Goal: Information Seeking & Learning: Check status

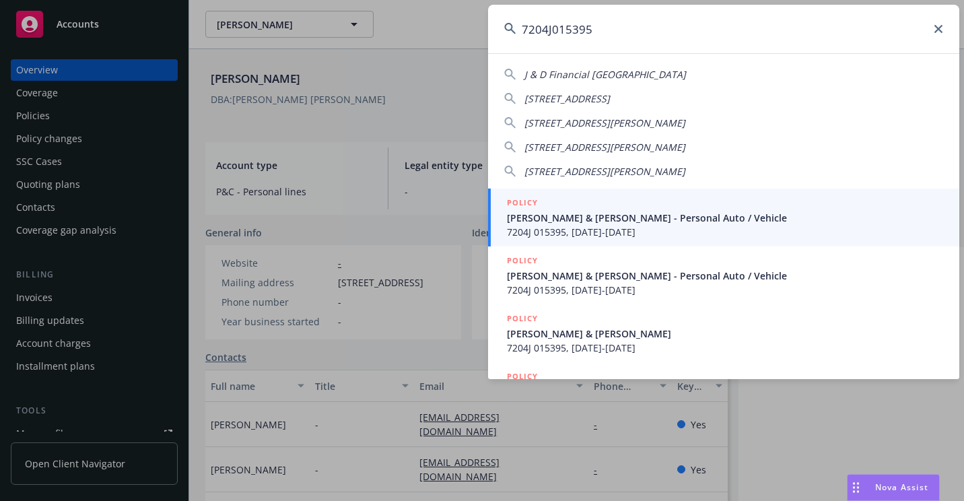
type input "7204J015395"
click at [577, 222] on span "[PERSON_NAME] & [PERSON_NAME] - Personal Auto / Vehicle" at bounding box center [725, 218] width 436 height 14
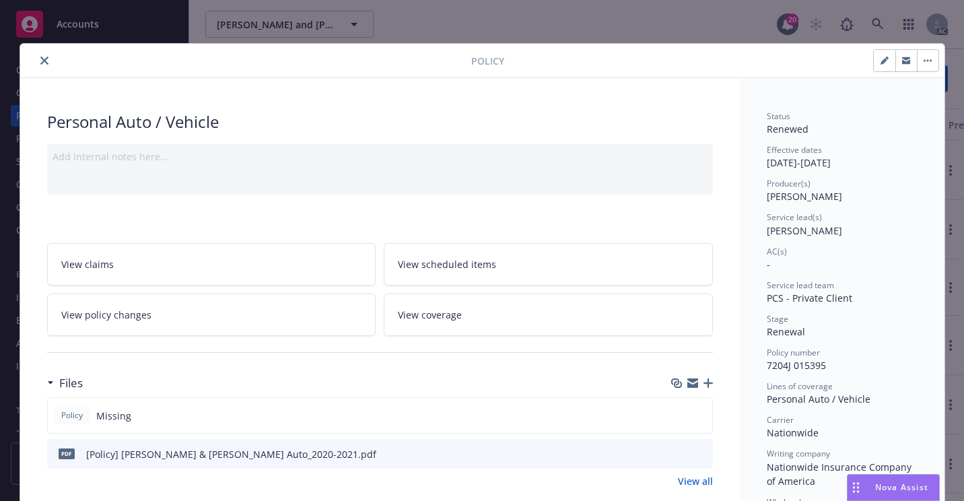
click at [44, 60] on button "close" at bounding box center [44, 61] width 16 height 16
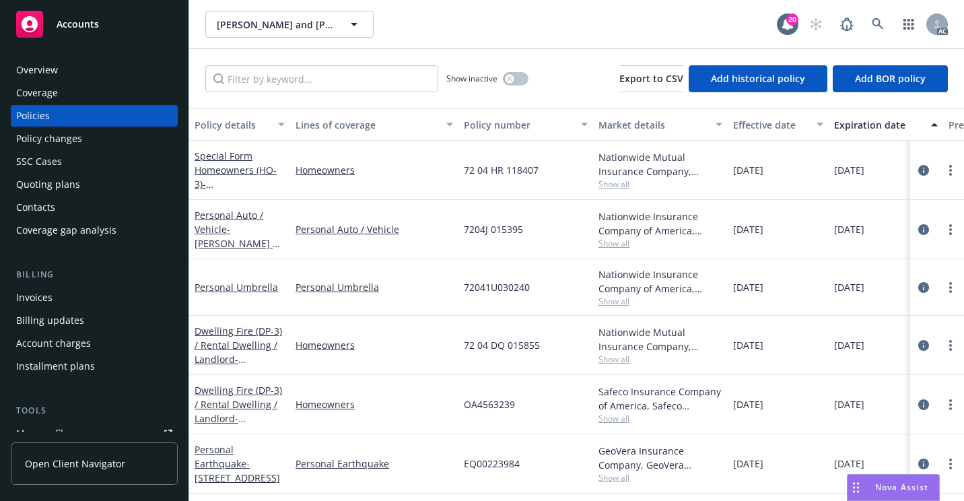
click at [441, 248] on div "Personal Auto / Vehicle" at bounding box center [374, 229] width 168 height 59
click at [85, 66] on div "Overview" at bounding box center [94, 70] width 156 height 22
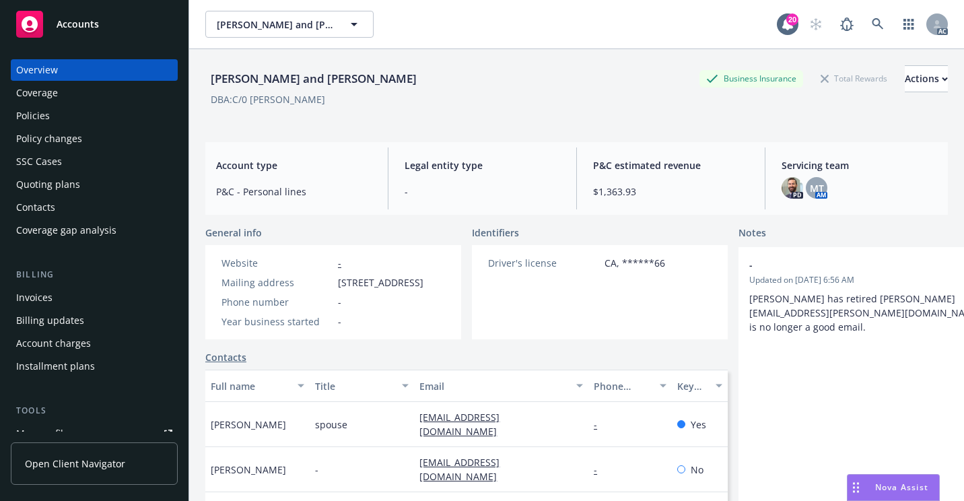
click at [881, 29] on div "AC" at bounding box center [874, 24] width 145 height 27
click at [872, 24] on icon at bounding box center [878, 24] width 12 height 12
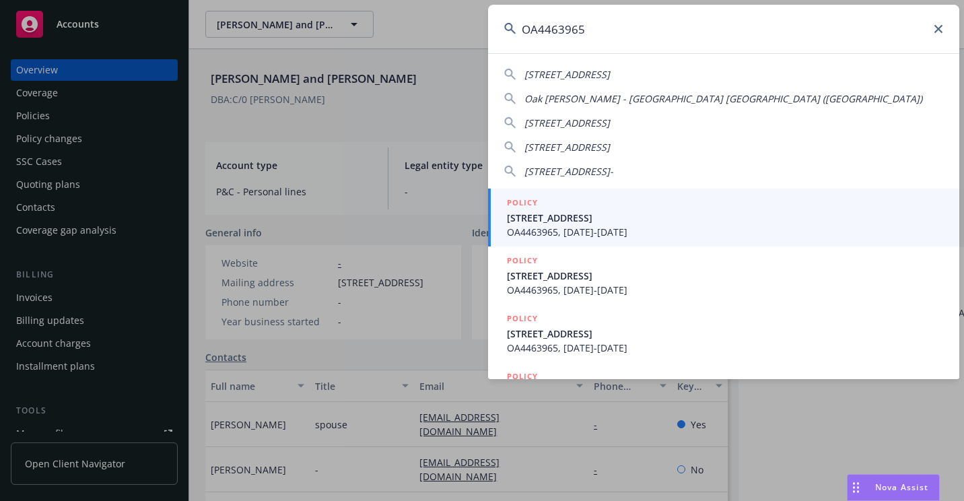
type input "OA4463965"
drag, startPoint x: 548, startPoint y: 234, endPoint x: 523, endPoint y: 228, distance: 25.8
click at [548, 234] on span "OA4463965, [DATE]-[DATE]" at bounding box center [725, 232] width 436 height 14
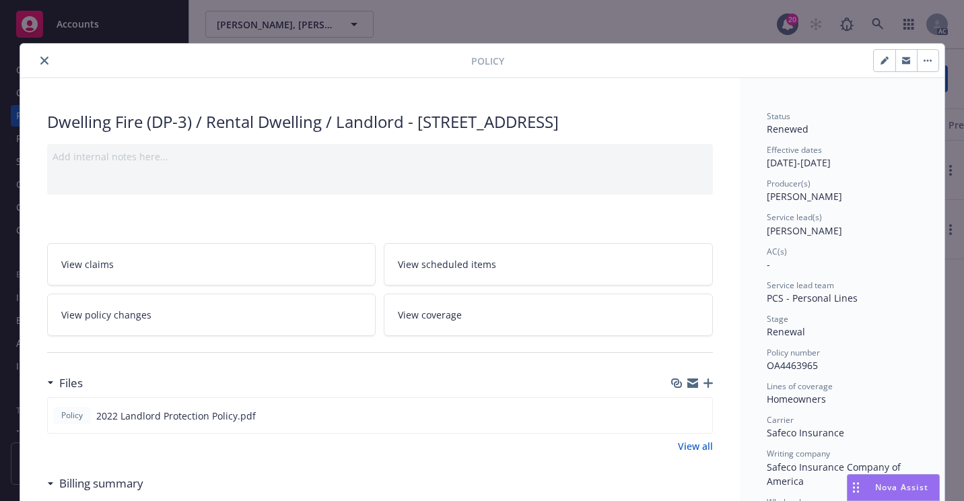
click at [40, 63] on icon "close" at bounding box center [44, 61] width 8 height 8
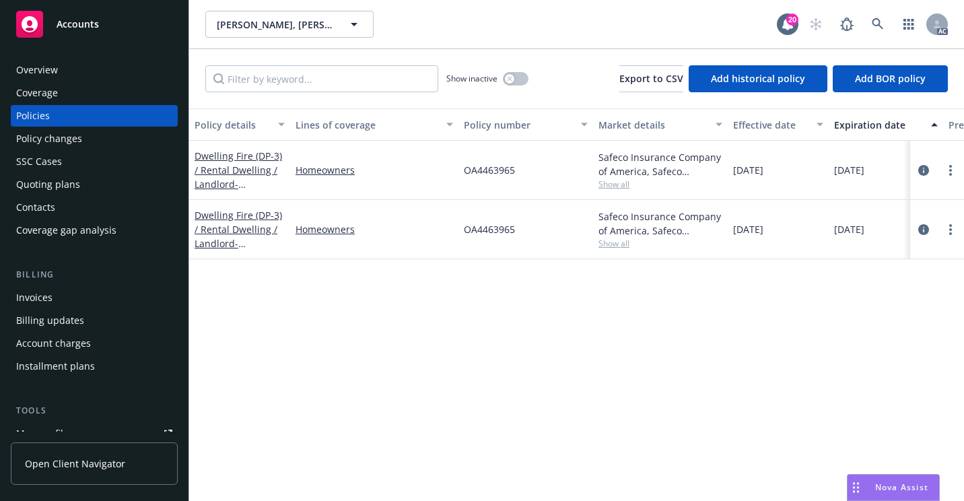
click at [105, 73] on div "Overview" at bounding box center [94, 70] width 156 height 22
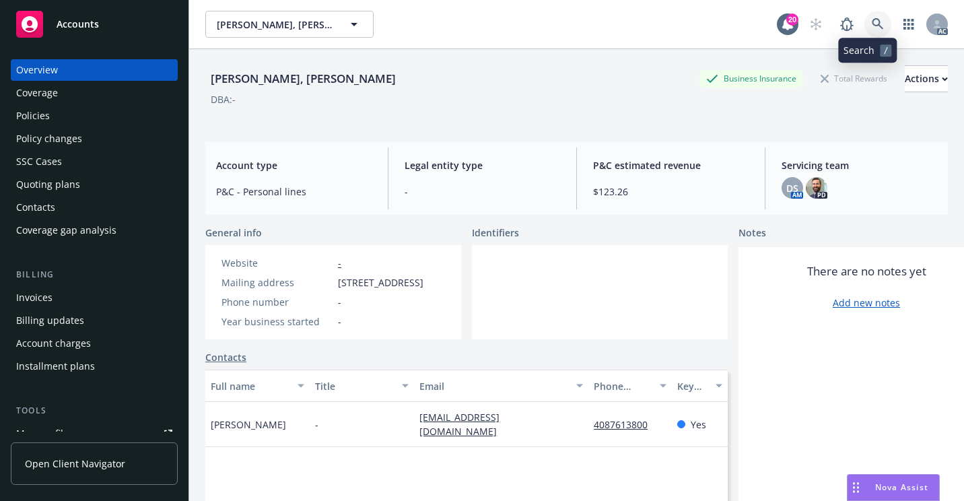
click at [872, 23] on icon at bounding box center [878, 24] width 12 height 12
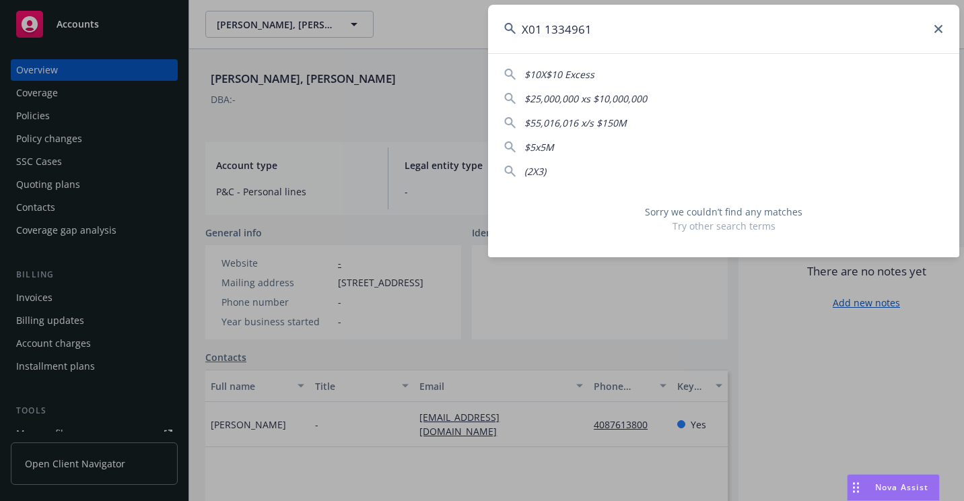
drag, startPoint x: 613, startPoint y: 28, endPoint x: 501, endPoint y: 36, distance: 112.0
click at [501, 36] on input "X01 1334961" at bounding box center [723, 29] width 471 height 48
paste input "EA2E36640"
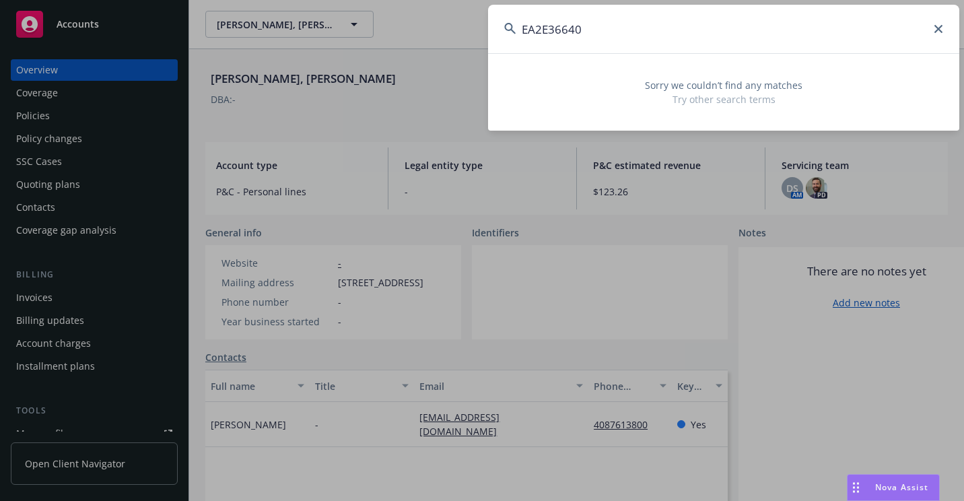
drag, startPoint x: 634, startPoint y: 31, endPoint x: 514, endPoint y: 37, distance: 120.6
click at [514, 37] on input "EA2E36640" at bounding box center [723, 29] width 471 height 48
paste input "A5590187"
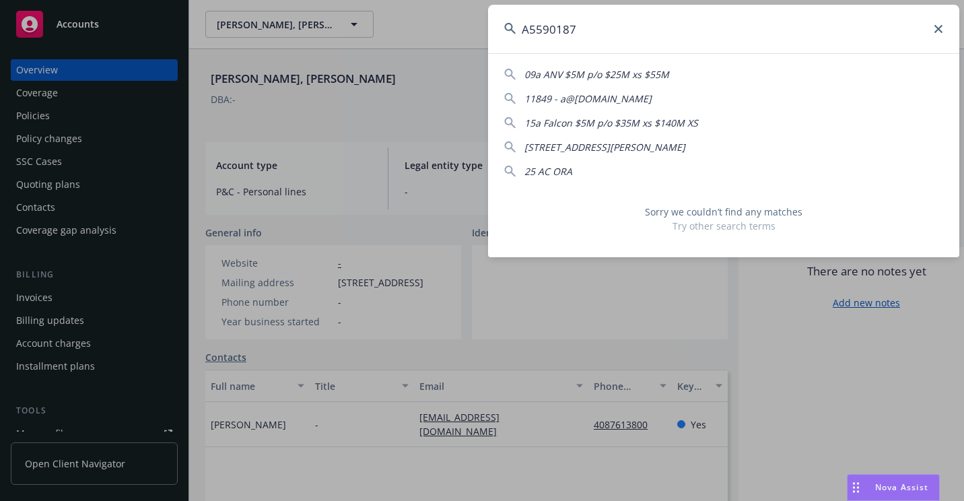
drag, startPoint x: 589, startPoint y: 20, endPoint x: 479, endPoint y: 26, distance: 109.9
click at [479, 28] on div "A5590187 09a ANV $5M p/o $25M xs $55M 11849 - a@[DOMAIN_NAME] 15a Falcon $5M p/…" at bounding box center [482, 250] width 964 height 501
paste input "[PERSON_NAME]"
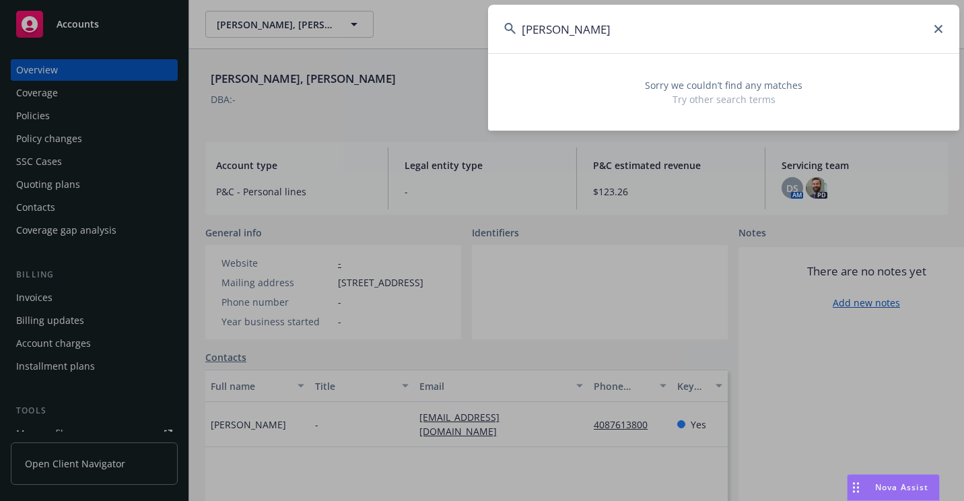
drag, startPoint x: 731, startPoint y: 32, endPoint x: 524, endPoint y: 38, distance: 206.7
click at [524, 38] on input "[PERSON_NAME]" at bounding box center [723, 29] width 471 height 48
paste input "0A5120565"
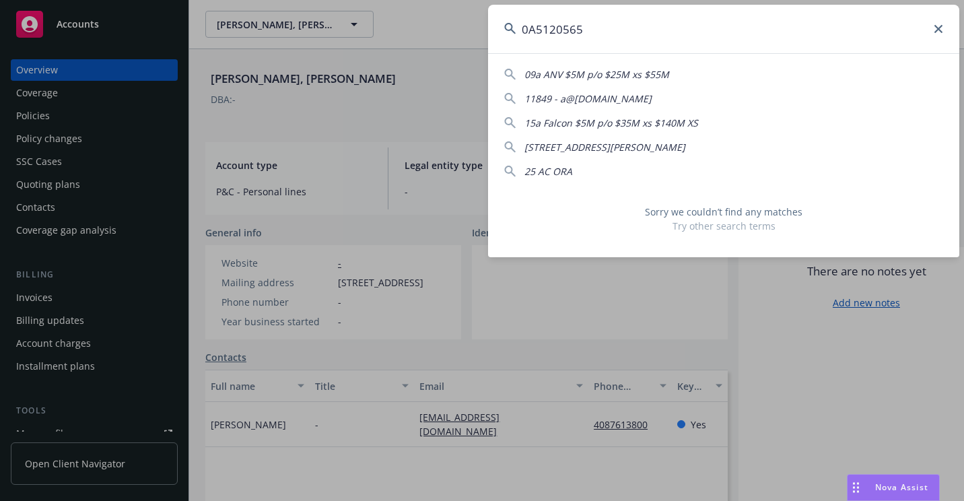
drag, startPoint x: 643, startPoint y: 34, endPoint x: 489, endPoint y: 48, distance: 154.8
click at [489, 48] on input "0A5120565" at bounding box center [723, 29] width 471 height 48
paste input "*O"
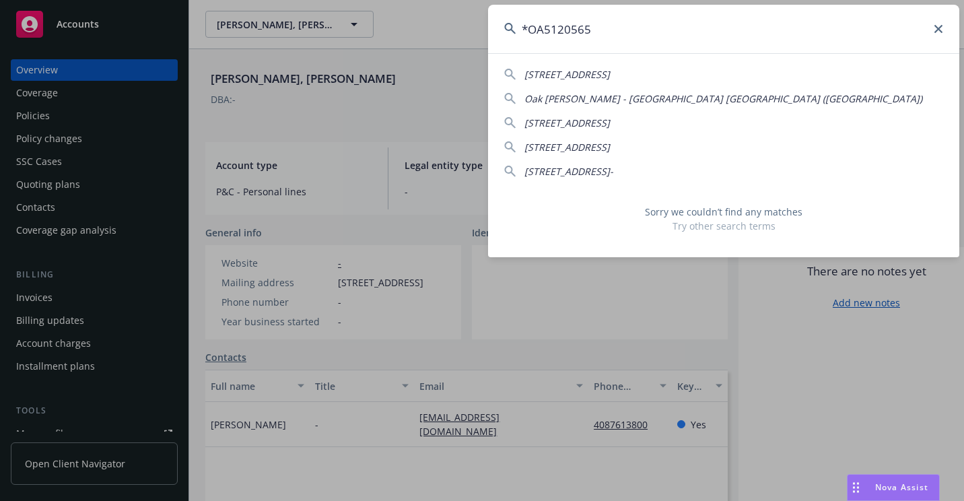
click at [528, 29] on input "*OA5120565" at bounding box center [723, 29] width 471 height 48
drag, startPoint x: 649, startPoint y: 33, endPoint x: 479, endPoint y: 53, distance: 170.8
click at [477, 53] on div "OA5120565 [STREET_ADDRESS]-2623 [GEOGRAPHIC_DATA][PERSON_NAME]) [STREET_ADDRESS…" at bounding box center [482, 250] width 964 height 501
paste input "0A569299"
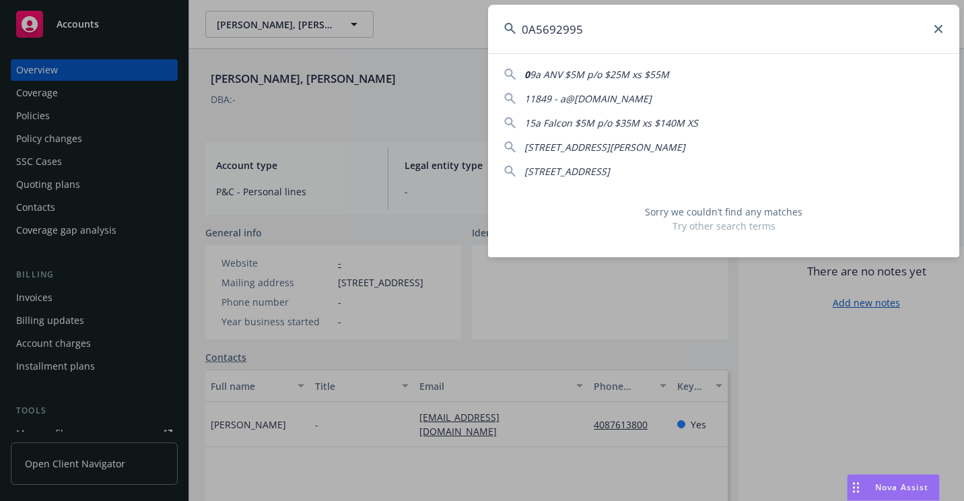
click at [528, 29] on input "0A5692995" at bounding box center [723, 29] width 471 height 48
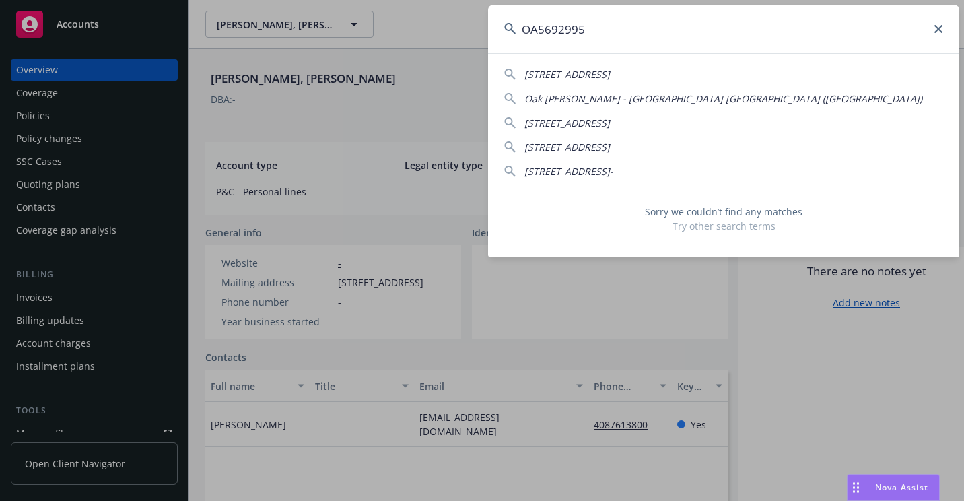
drag, startPoint x: 605, startPoint y: 34, endPoint x: 484, endPoint y: 38, distance: 121.2
click at [484, 38] on div "OA5692995 [STREET_ADDRESS]-2623 [GEOGRAPHIC_DATA][PERSON_NAME] ([GEOGRAPHIC_DAT…" at bounding box center [482, 250] width 964 height 501
paste input "[PERSON_NAME]"
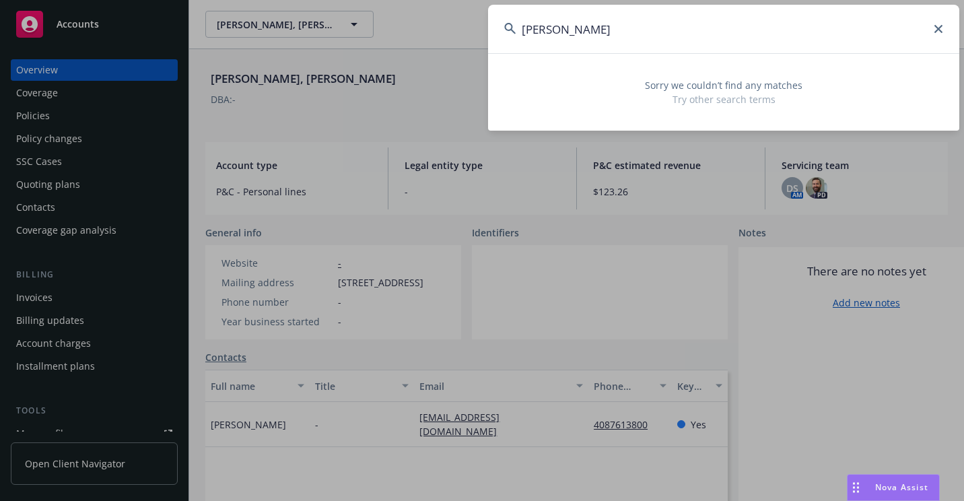
drag, startPoint x: 683, startPoint y: 24, endPoint x: 494, endPoint y: 46, distance: 189.8
click at [491, 50] on input "[PERSON_NAME]" at bounding box center [723, 29] width 471 height 48
drag, startPoint x: 662, startPoint y: 35, endPoint x: 510, endPoint y: 46, distance: 151.9
click at [510, 47] on input "[PERSON_NAME]" at bounding box center [723, 29] width 471 height 48
paste input "[PERSON_NAME]"
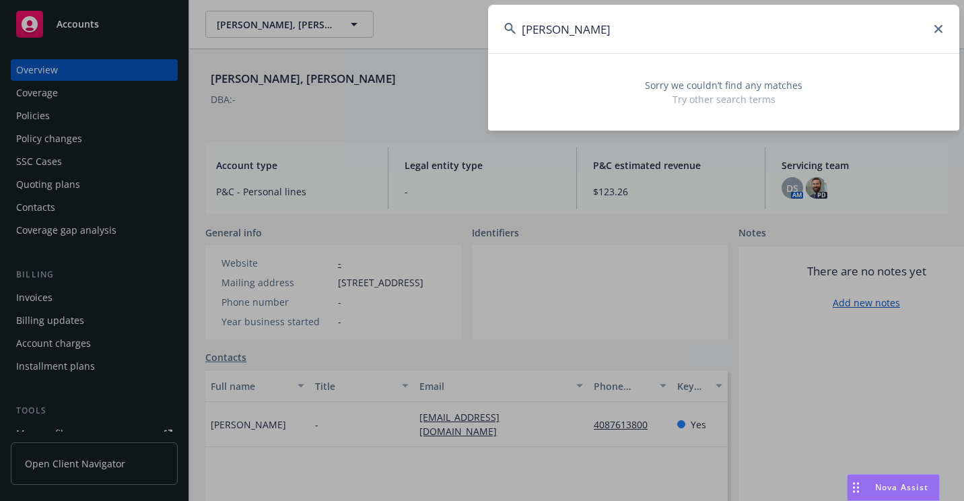
click at [589, 36] on input "[PERSON_NAME]" at bounding box center [723, 29] width 471 height 48
drag, startPoint x: 728, startPoint y: 40, endPoint x: 449, endPoint y: 52, distance: 279.6
click at [446, 54] on div "[PERSON_NAME] [PERSON_NAME] Sorry we couldn’t find any matches Try other search…" at bounding box center [482, 250] width 964 height 501
paste input "381500698410005"
drag, startPoint x: 756, startPoint y: 31, endPoint x: 410, endPoint y: 60, distance: 347.2
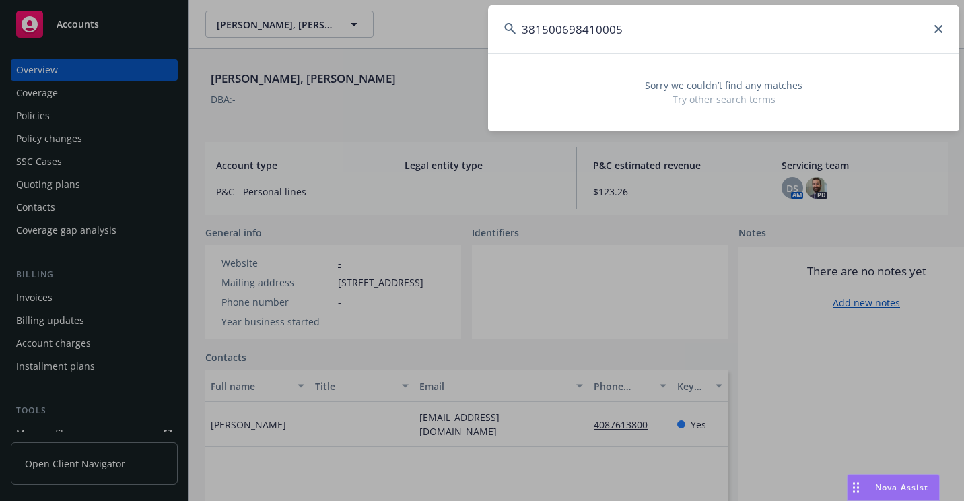
click at [409, 61] on div "381500698410005 Sorry we couldn’t find any matches Try other search terms" at bounding box center [482, 250] width 964 height 501
paste input "[PERSON_NAME]"
drag, startPoint x: 569, startPoint y: 38, endPoint x: 502, endPoint y: 40, distance: 67.3
click at [499, 42] on input "[PERSON_NAME]" at bounding box center [723, 29] width 471 height 48
paste input "[STREET_ADDRESS]"
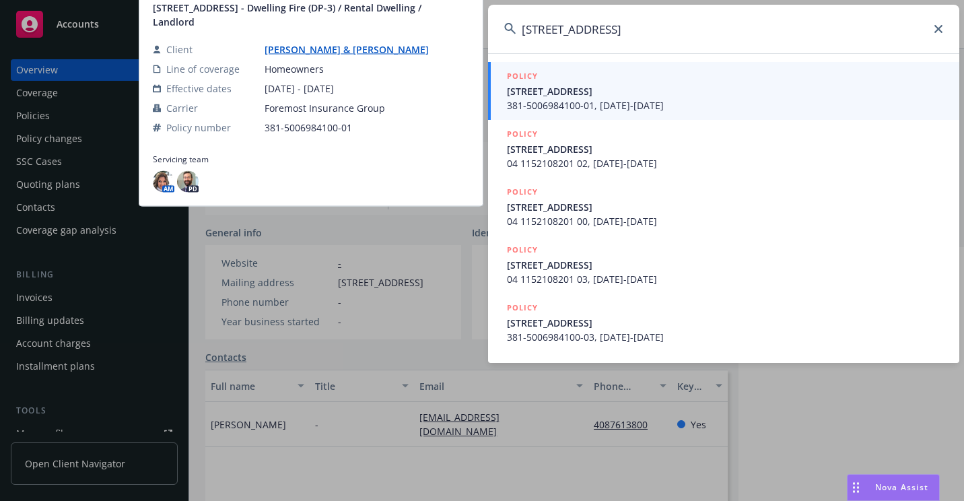
type input "[STREET_ADDRESS]"
click at [538, 106] on span "381-5006984100-01, [DATE]-[DATE]" at bounding box center [725, 105] width 436 height 14
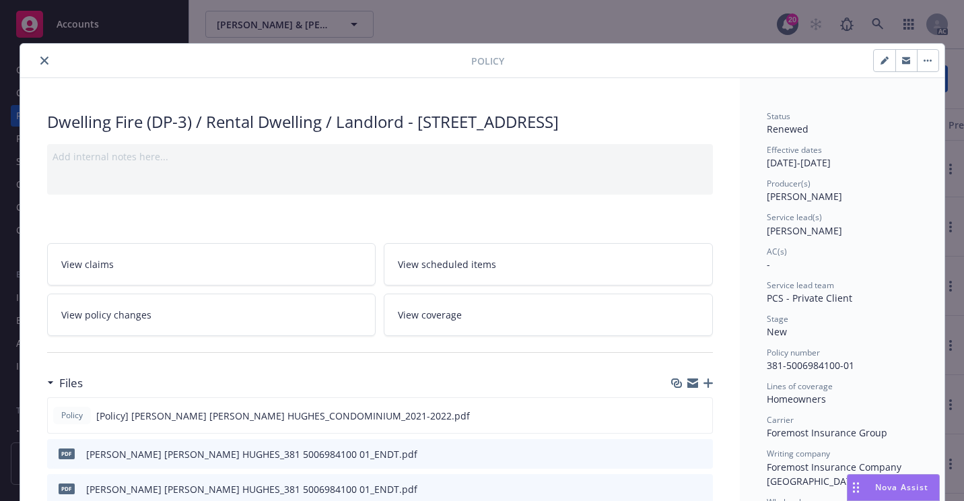
click at [40, 63] on icon "close" at bounding box center [44, 61] width 8 height 8
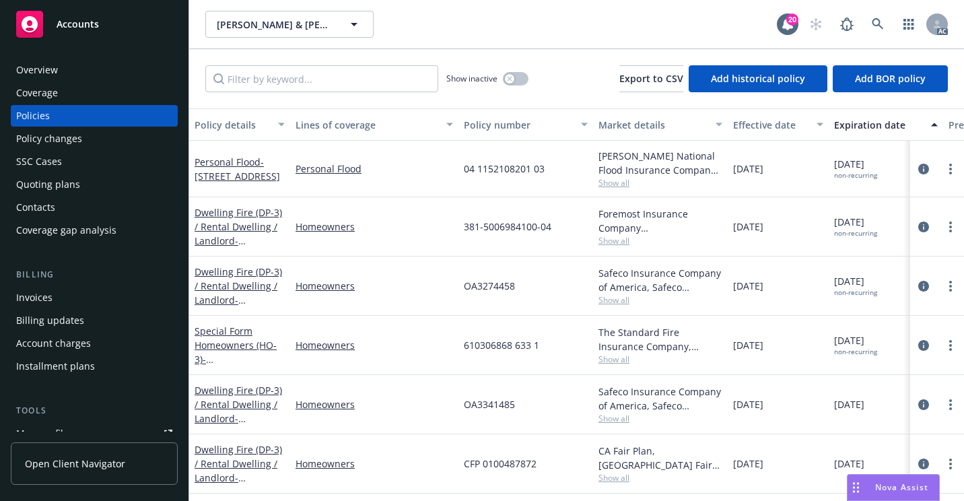
click at [83, 58] on div "Overview Coverage Policies Policy changes SSC Cases Quoting plans Contacts Cove…" at bounding box center [94, 272] width 188 height 458
click at [94, 70] on div "Overview" at bounding box center [94, 70] width 156 height 22
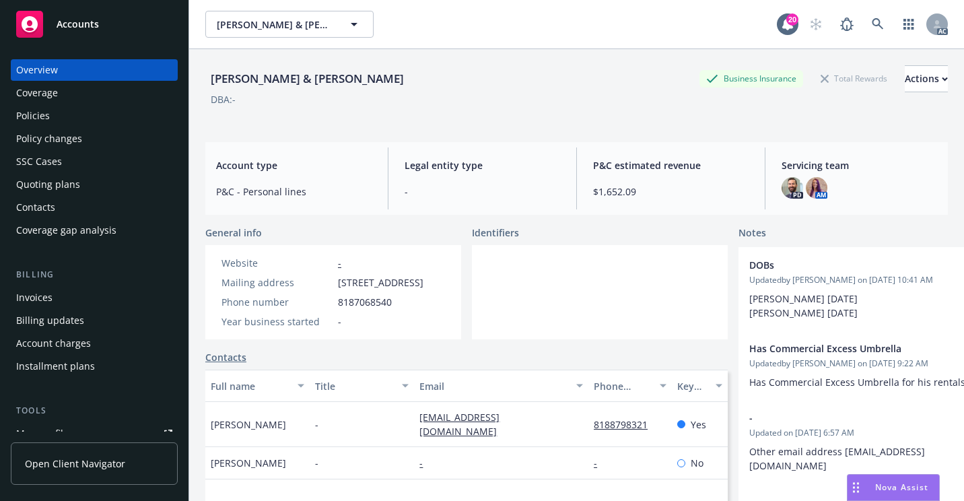
click at [54, 114] on div "Policies" at bounding box center [94, 116] width 156 height 22
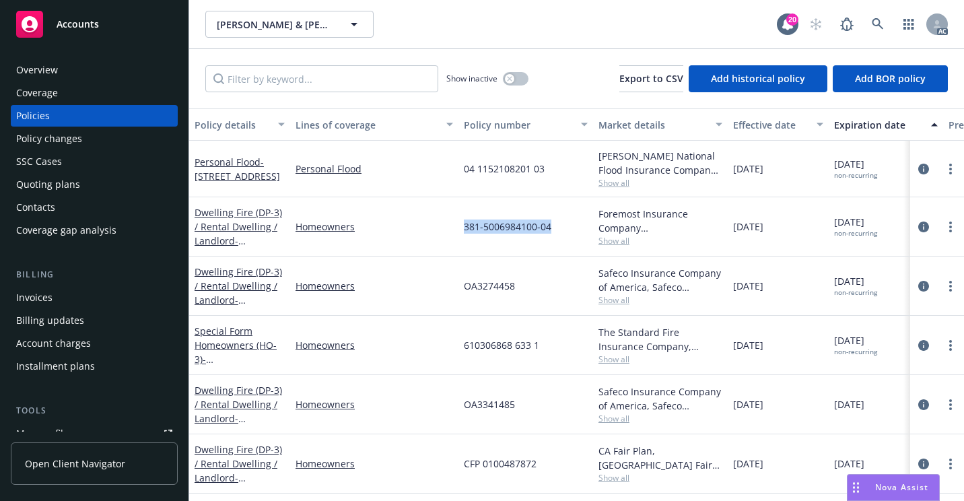
drag, startPoint x: 463, startPoint y: 230, endPoint x: 549, endPoint y: 230, distance: 86.2
click at [549, 230] on div "381-5006984100-04" at bounding box center [525, 226] width 135 height 59
copy span "381-5006984100-04"
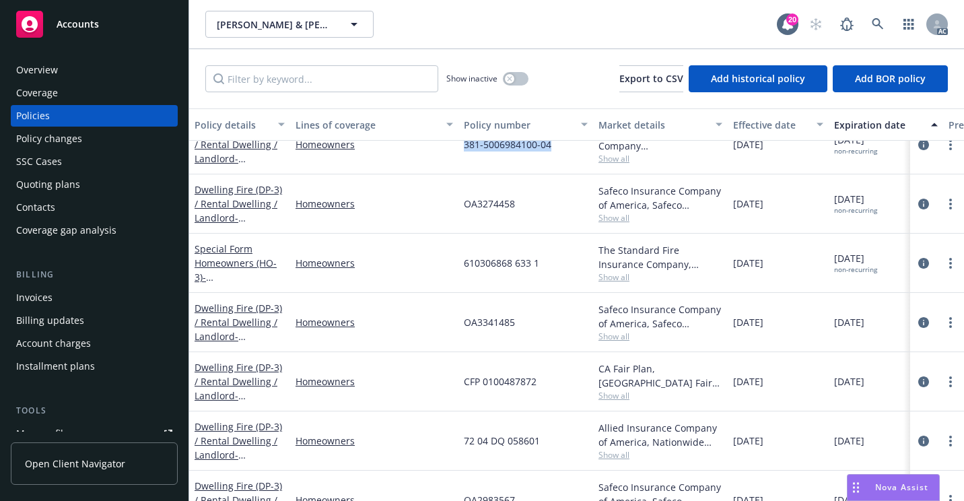
scroll to position [118, 0]
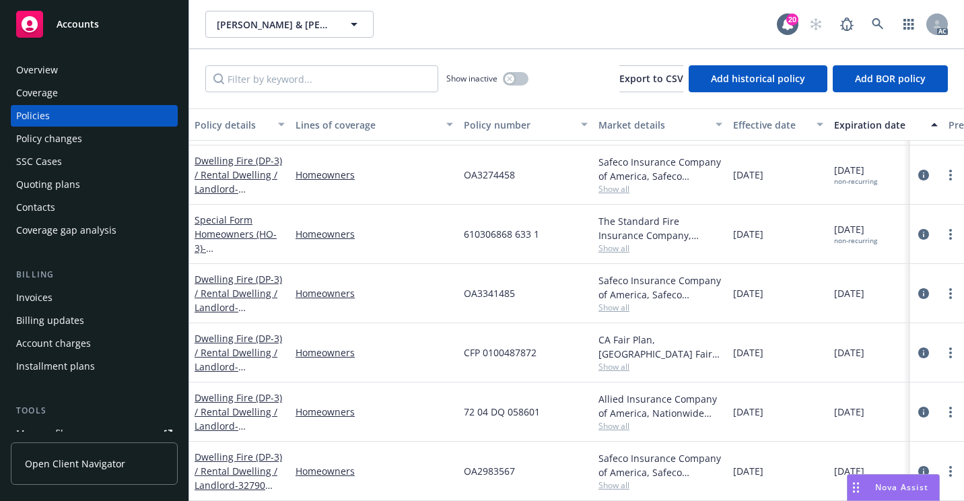
click at [30, 168] on div "SSC Cases" at bounding box center [39, 162] width 46 height 22
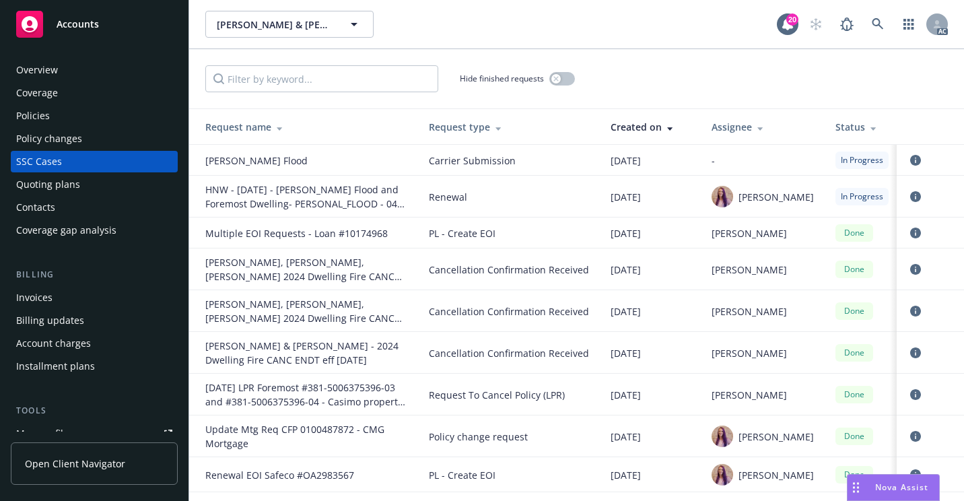
click at [638, 30] on div "[PERSON_NAME] & [PERSON_NAME], [PERSON_NAME] & [PERSON_NAME]" at bounding box center [490, 24] width 571 height 27
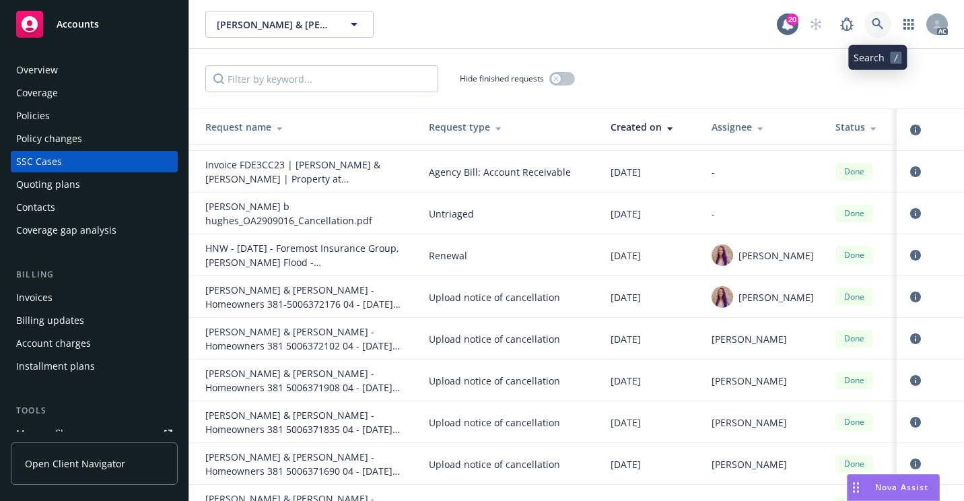
click at [883, 18] on icon at bounding box center [878, 24] width 12 height 12
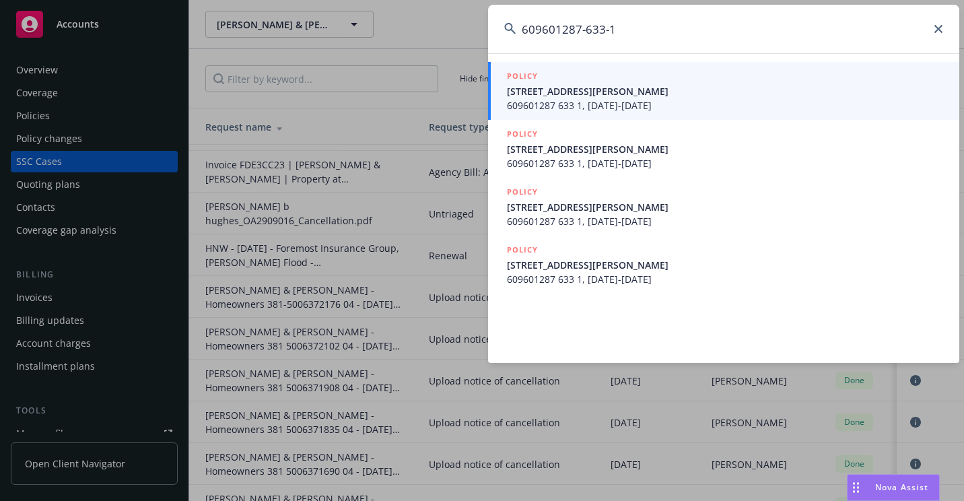
type input "609601287-633-1"
click at [549, 101] on span "609601287 633 1, [DATE]-[DATE]" at bounding box center [725, 105] width 436 height 14
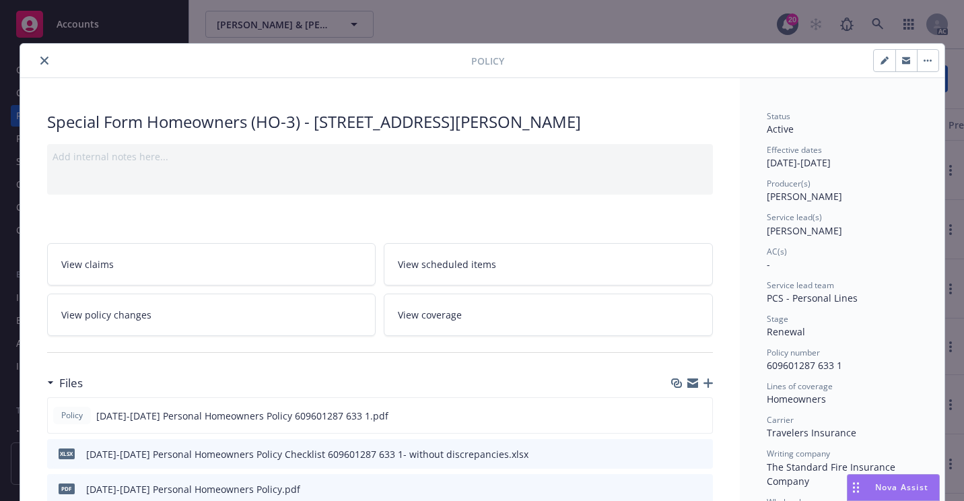
click at [40, 63] on icon "close" at bounding box center [44, 61] width 8 height 8
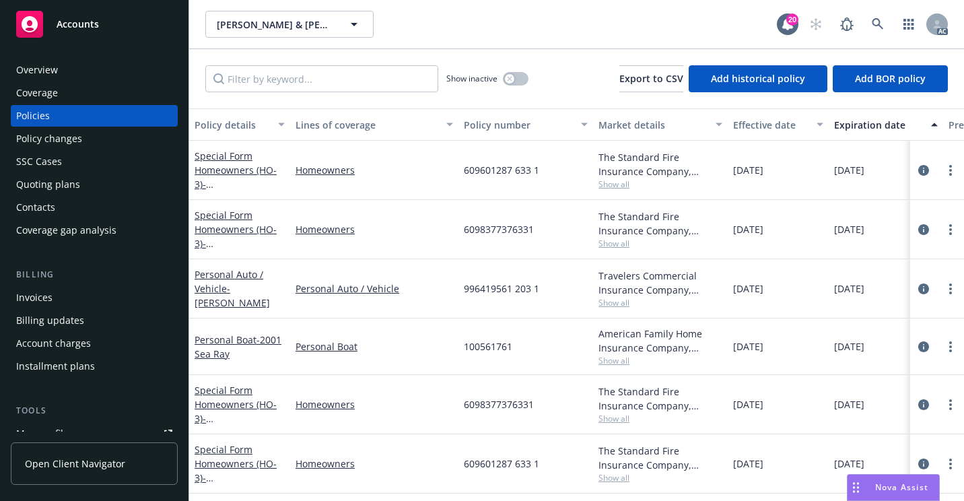
click at [61, 64] on div "Overview" at bounding box center [94, 70] width 156 height 22
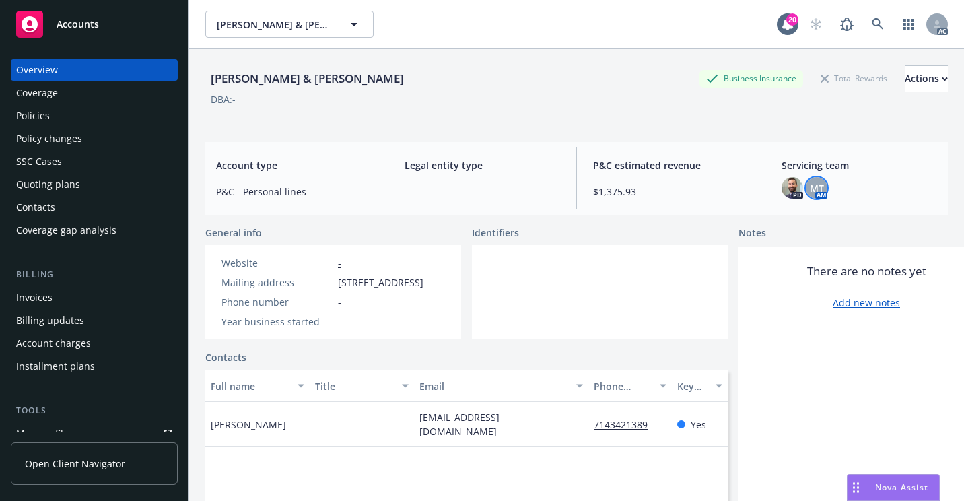
click at [819, 186] on div "MT" at bounding box center [817, 188] width 22 height 22
click at [872, 24] on icon at bounding box center [878, 24] width 12 height 12
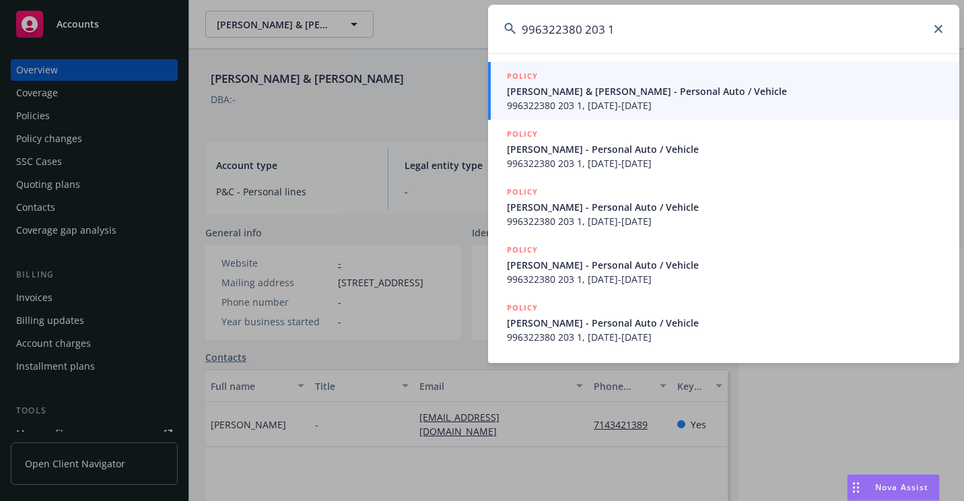
type input "996322380 203 1"
click at [512, 99] on span "996322380 203 1, [DATE]-[DATE]" at bounding box center [725, 105] width 436 height 14
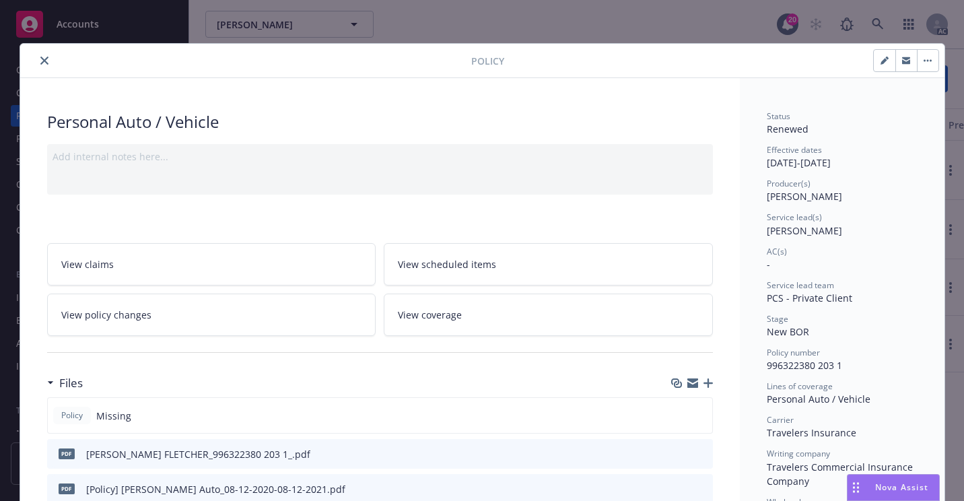
click at [42, 59] on icon "close" at bounding box center [44, 61] width 8 height 8
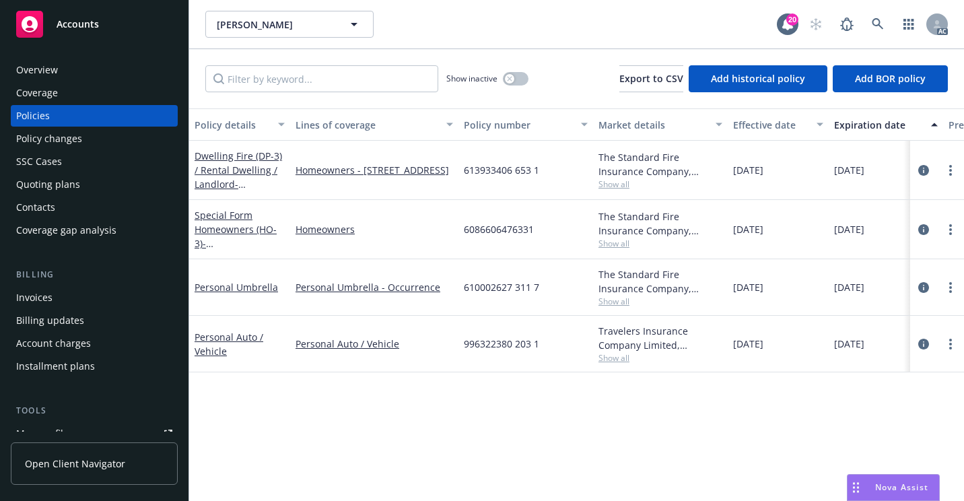
click at [82, 73] on div "Overview" at bounding box center [94, 70] width 156 height 22
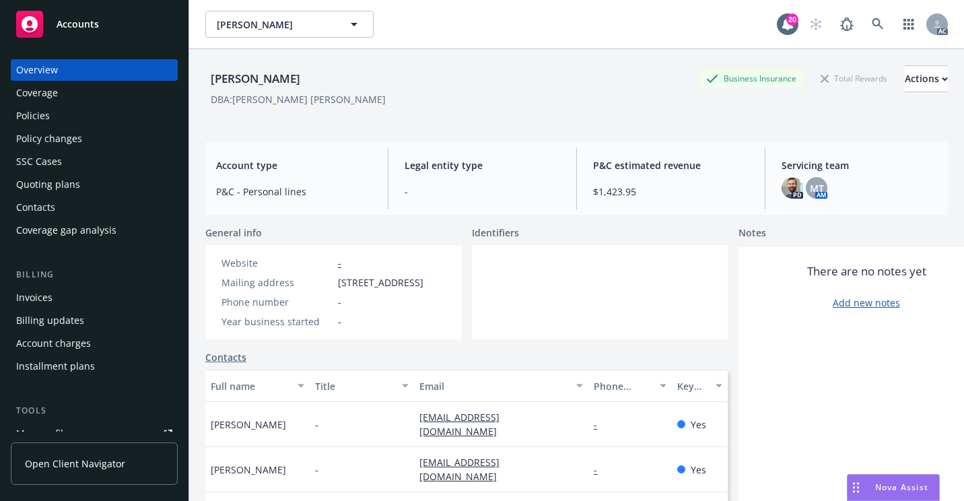
drag, startPoint x: 821, startPoint y: 186, endPoint x: 780, endPoint y: 203, distance: 44.4
click at [820, 186] on div "PD MT AM" at bounding box center [858, 188] width 155 height 22
click at [812, 188] on span "MT" at bounding box center [817, 188] width 14 height 14
click at [872, 22] on icon at bounding box center [878, 24] width 12 height 12
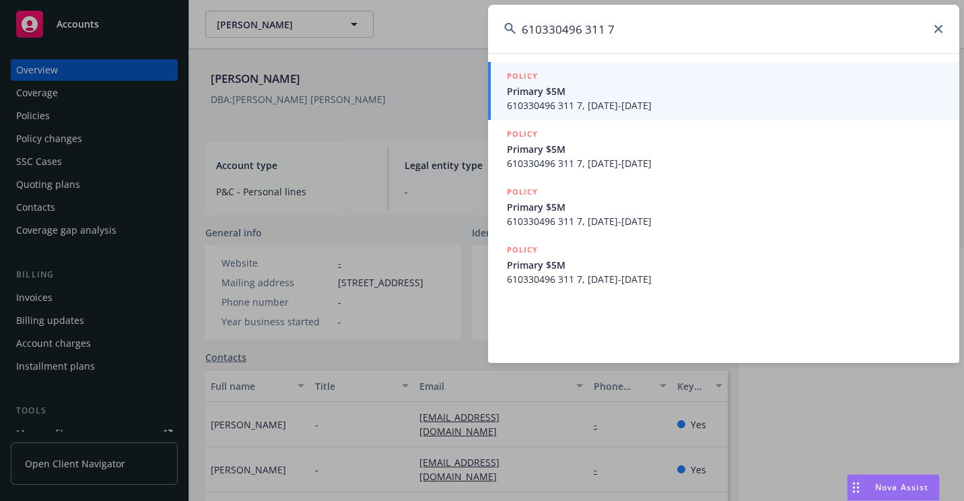
type input "610330496 311 7"
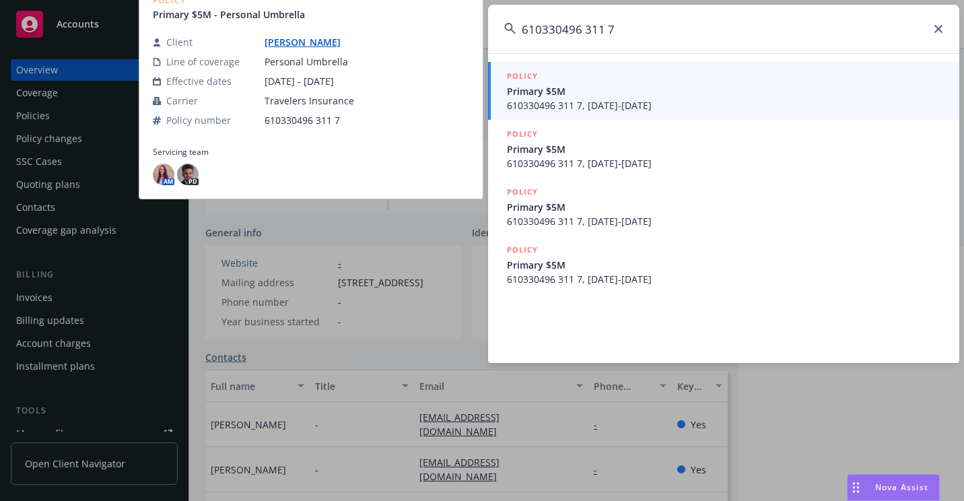
drag, startPoint x: 538, startPoint y: 100, endPoint x: 518, endPoint y: 107, distance: 20.6
click at [538, 100] on span "610330496 311 7, [DATE]-[DATE]" at bounding box center [725, 105] width 436 height 14
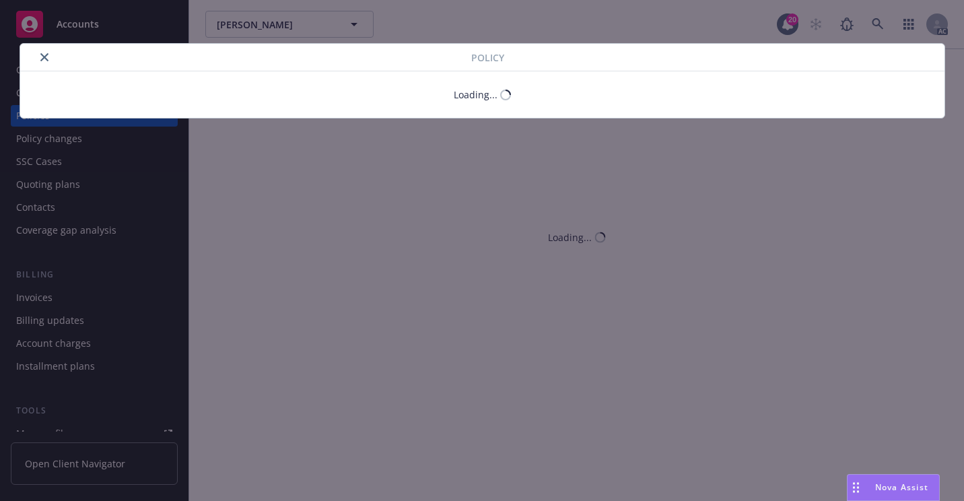
click at [44, 64] on button "close" at bounding box center [44, 57] width 16 height 16
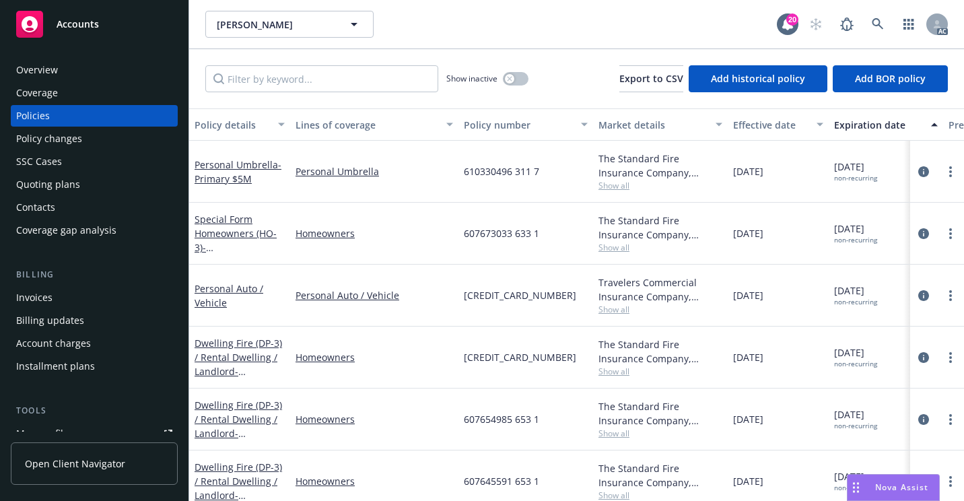
click at [86, 73] on div "Overview" at bounding box center [94, 70] width 156 height 22
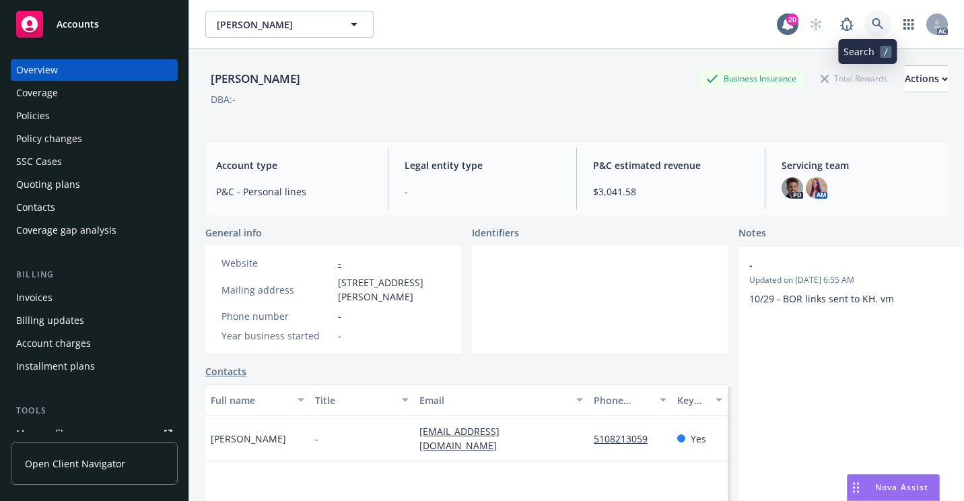
click at [872, 22] on icon at bounding box center [878, 24] width 12 height 12
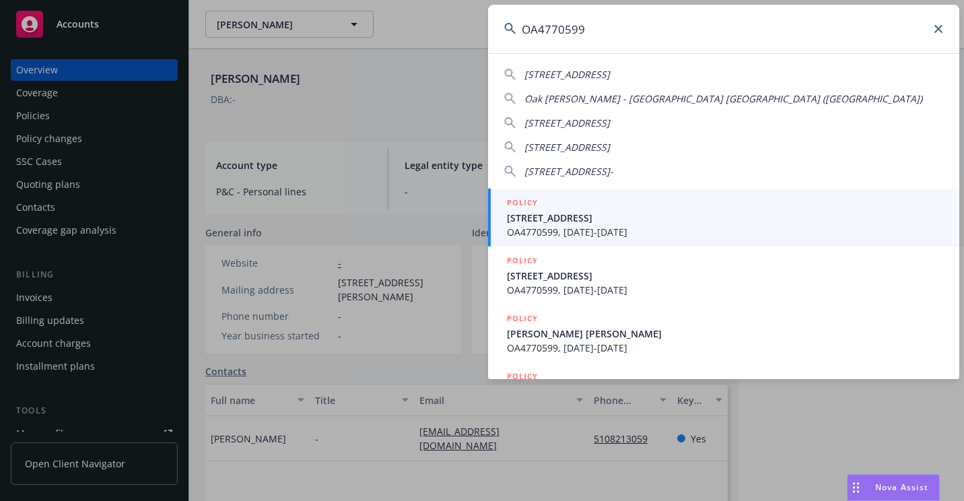
type input "OA4770599"
click at [551, 236] on span "OA4770599, [DATE]-[DATE]" at bounding box center [725, 232] width 436 height 14
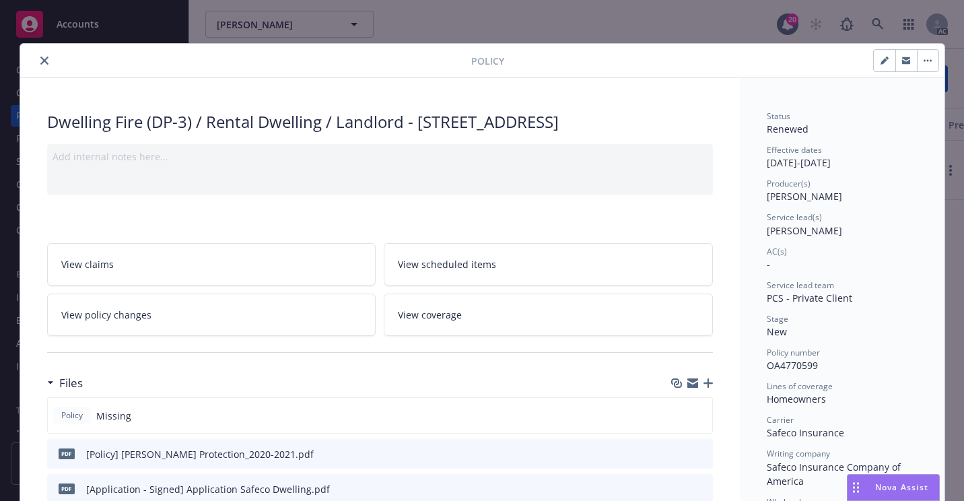
click at [40, 62] on icon "close" at bounding box center [44, 61] width 8 height 8
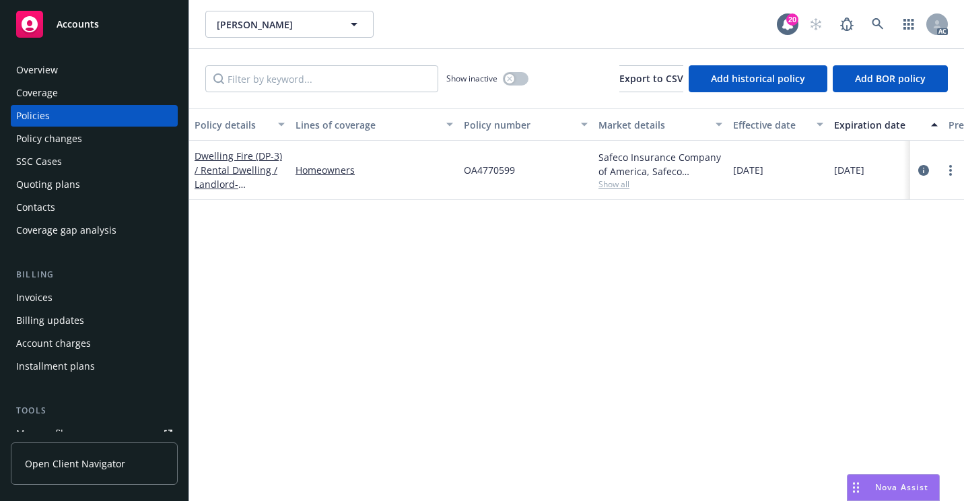
click at [68, 68] on div "Overview" at bounding box center [94, 70] width 156 height 22
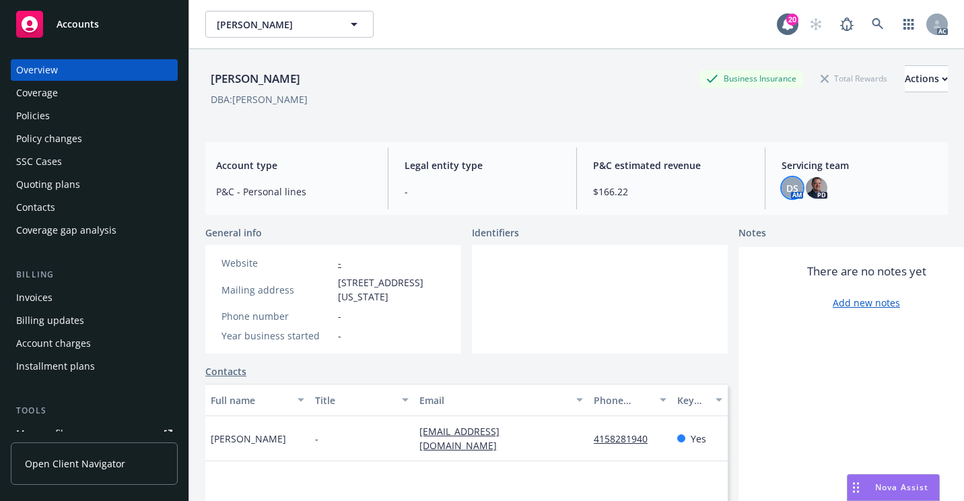
click at [788, 185] on span "DS" at bounding box center [792, 188] width 12 height 14
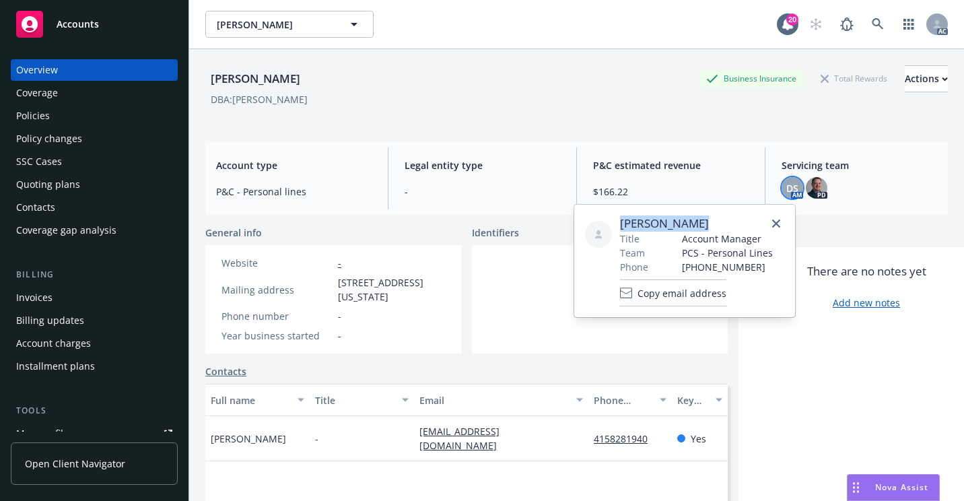
drag, startPoint x: 683, startPoint y: 224, endPoint x: 620, endPoint y: 220, distance: 62.7
click at [620, 220] on span "[PERSON_NAME]" at bounding box center [696, 223] width 153 height 16
copy span "[PERSON_NAME]"
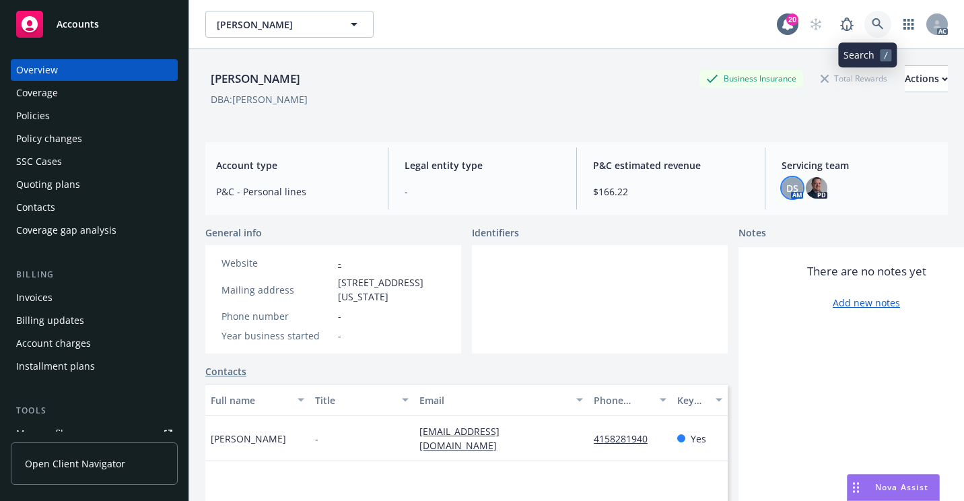
click at [872, 20] on icon at bounding box center [877, 23] width 11 height 11
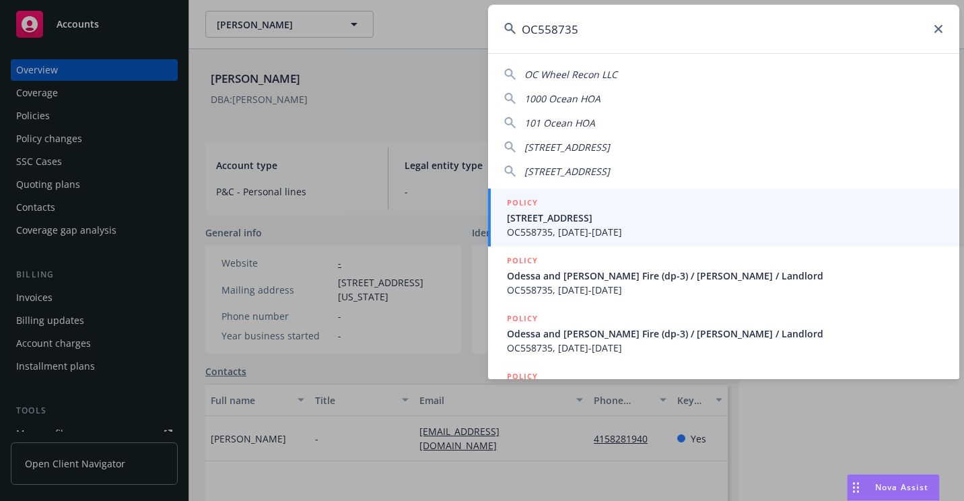
type input "OC558735"
drag, startPoint x: 551, startPoint y: 218, endPoint x: 518, endPoint y: 232, distance: 36.5
click at [551, 218] on span "[STREET_ADDRESS]" at bounding box center [725, 218] width 436 height 14
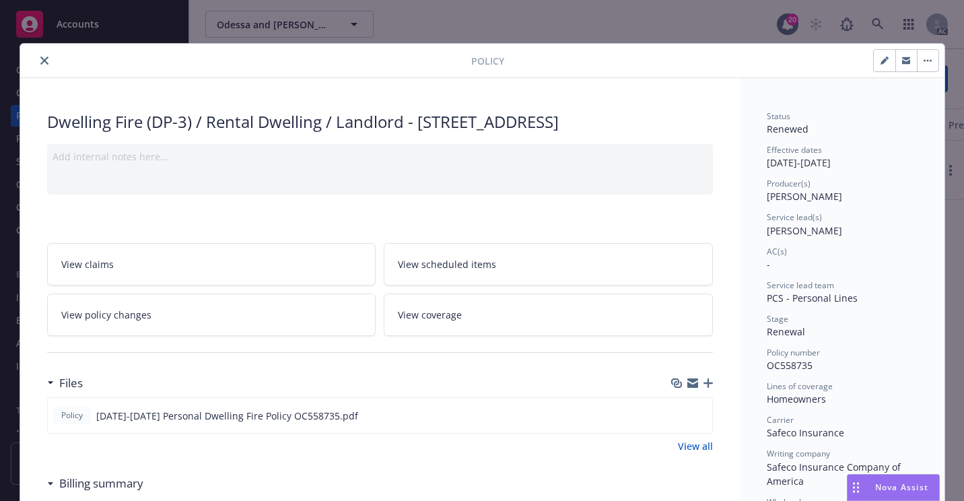
click at [40, 62] on icon "close" at bounding box center [44, 61] width 8 height 8
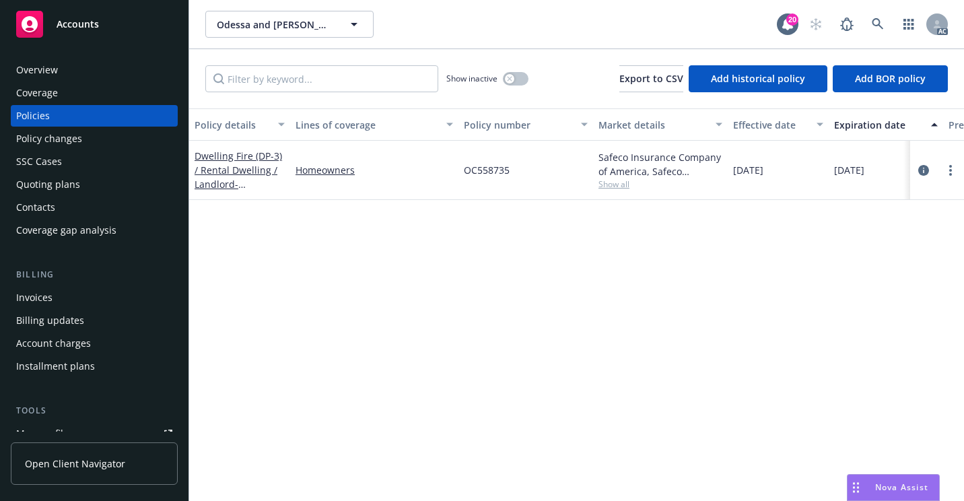
click at [57, 70] on div "Overview" at bounding box center [94, 70] width 156 height 22
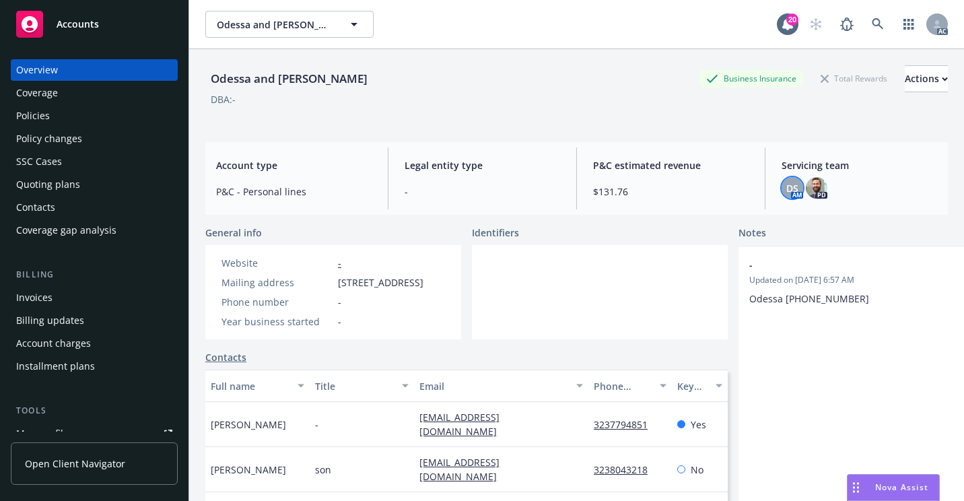
click at [786, 188] on span "DS" at bounding box center [792, 188] width 12 height 14
click at [872, 26] on icon at bounding box center [878, 24] width 12 height 12
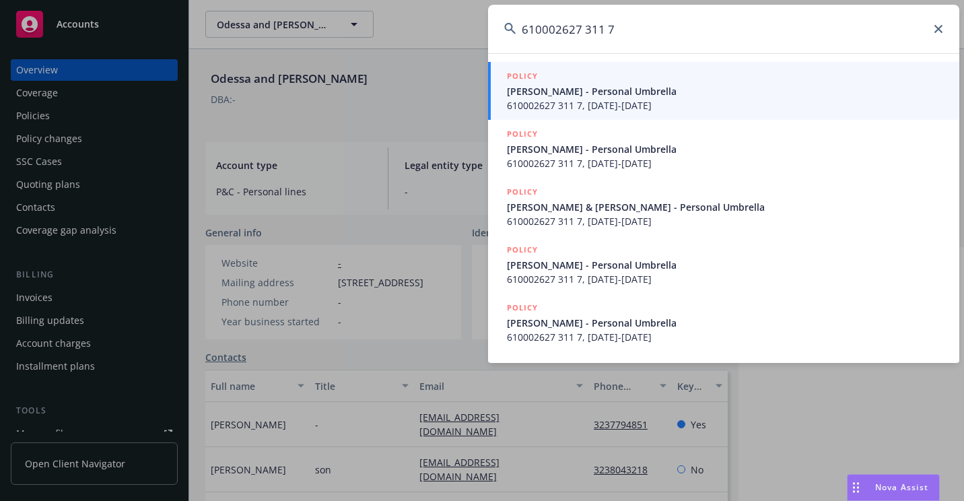
type input "610002627 311 7"
click at [532, 92] on span "[PERSON_NAME] - Personal Umbrella" at bounding box center [725, 91] width 436 height 14
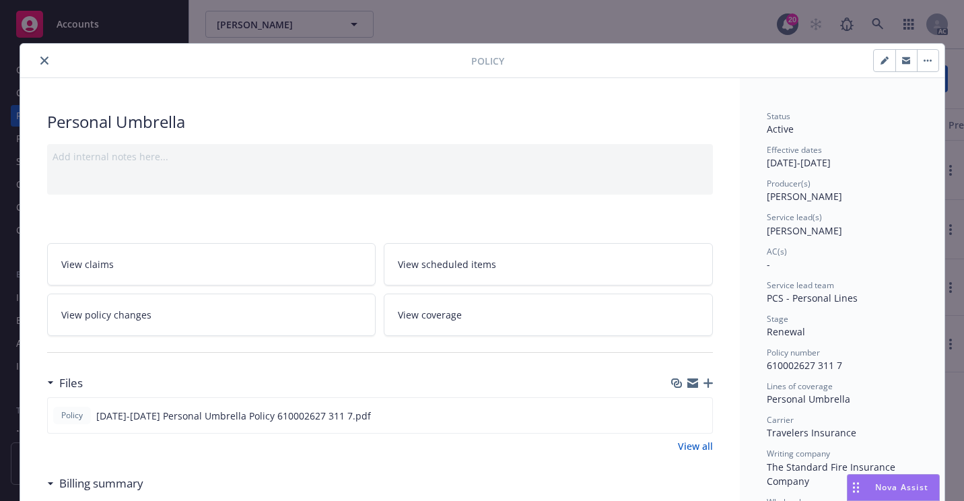
click at [516, 14] on div "Policy Personal Umbrella Add internal notes here... View claims View scheduled …" at bounding box center [482, 250] width 964 height 501
click at [40, 63] on icon "close" at bounding box center [44, 61] width 8 height 8
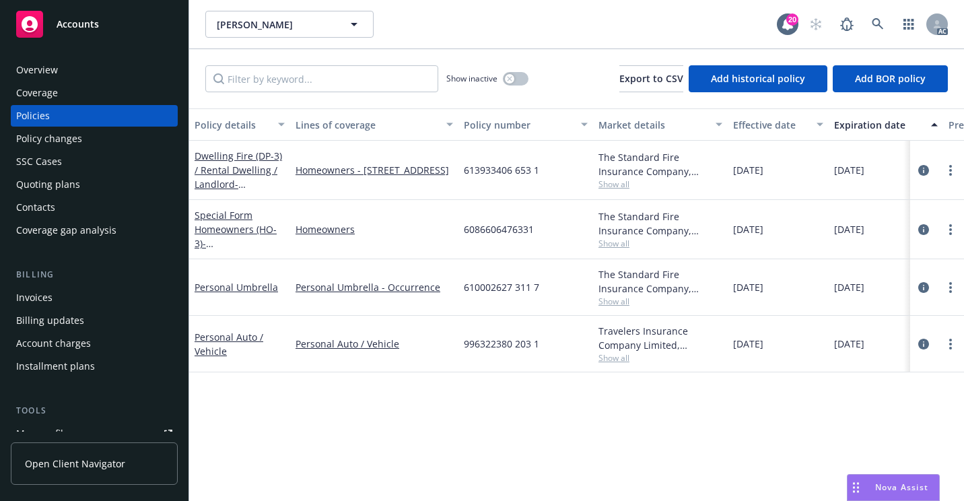
click at [92, 70] on div "Overview" at bounding box center [94, 70] width 156 height 22
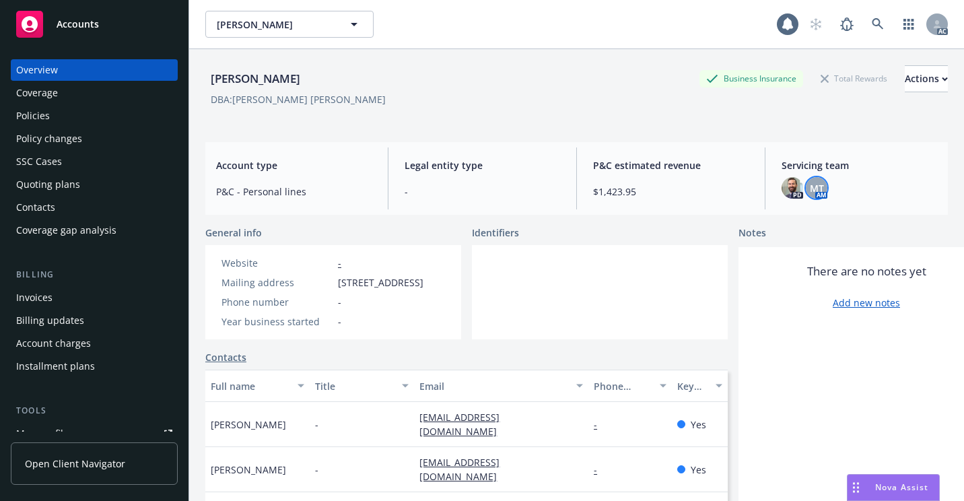
click at [810, 185] on span "MT" at bounding box center [817, 188] width 14 height 14
click at [872, 20] on icon at bounding box center [877, 23] width 11 height 11
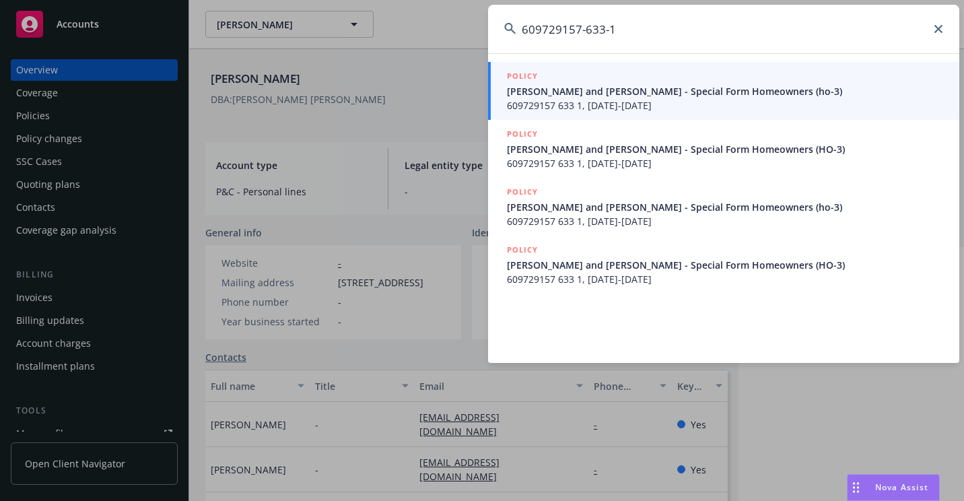
type input "609729157-633-1"
click at [594, 104] on span "609729157 633 1, [DATE]-[DATE]" at bounding box center [725, 105] width 436 height 14
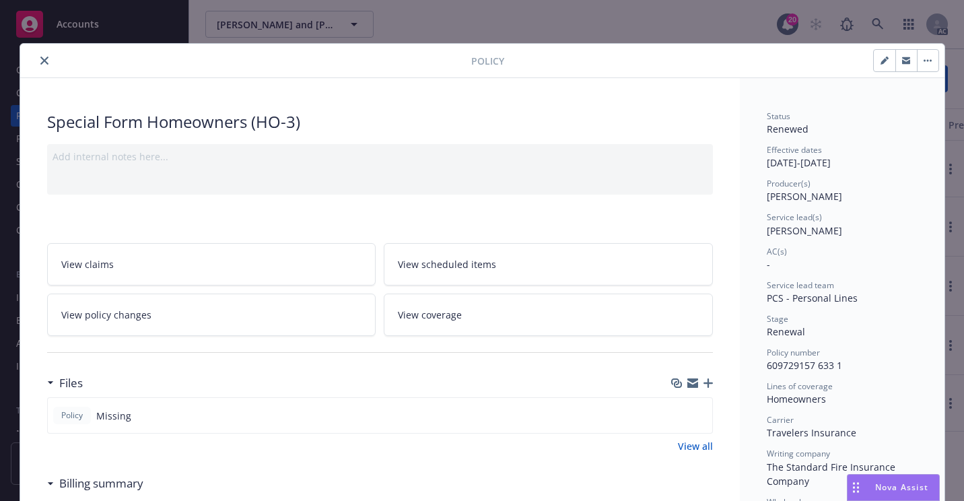
click at [43, 65] on button "close" at bounding box center [44, 61] width 16 height 16
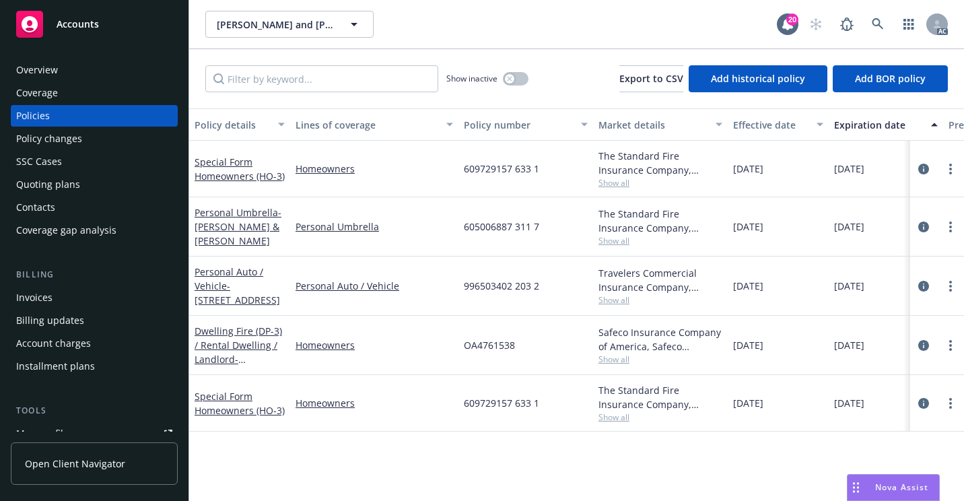
click at [57, 70] on div "Overview" at bounding box center [37, 70] width 42 height 22
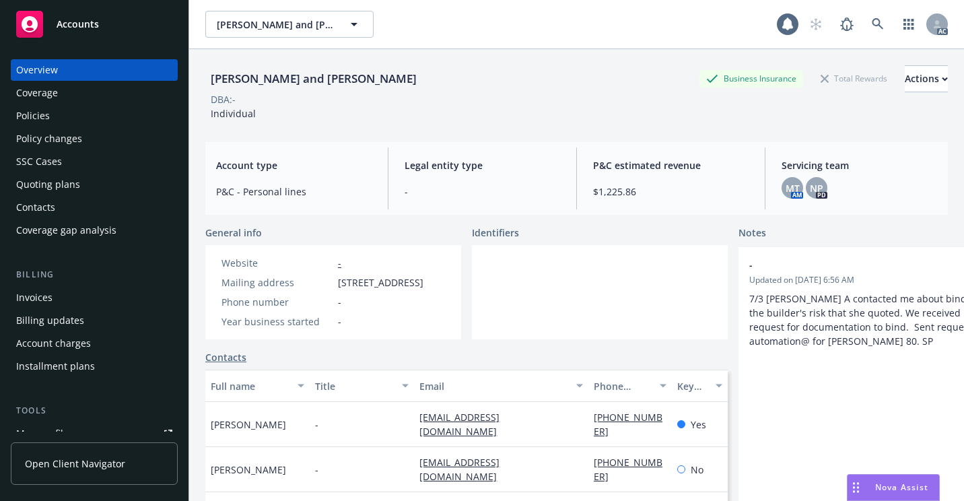
click at [785, 193] on span "MT" at bounding box center [792, 188] width 14 height 14
click at [872, 20] on icon at bounding box center [877, 23] width 11 height 11
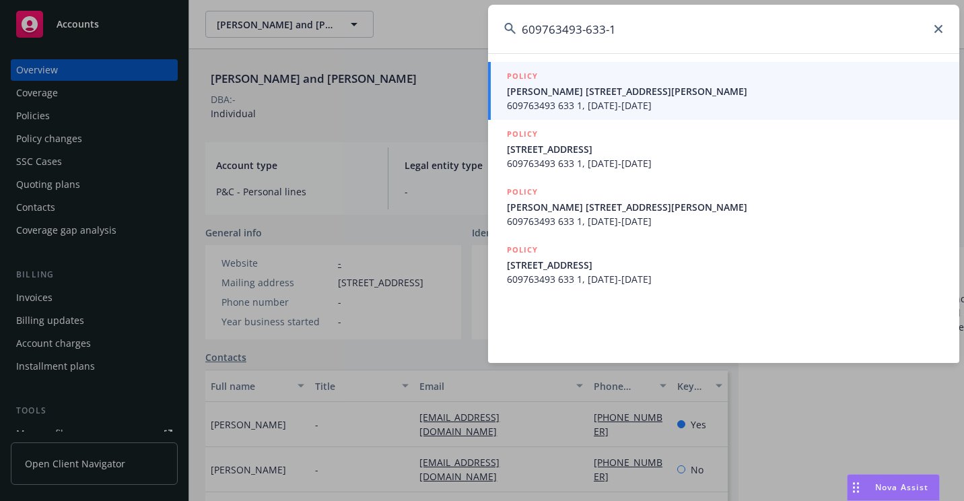
type input "609763493-633-1"
drag, startPoint x: 542, startPoint y: 92, endPoint x: 534, endPoint y: 90, distance: 8.3
click at [543, 92] on span "[PERSON_NAME] [STREET_ADDRESS][PERSON_NAME]" at bounding box center [725, 91] width 436 height 14
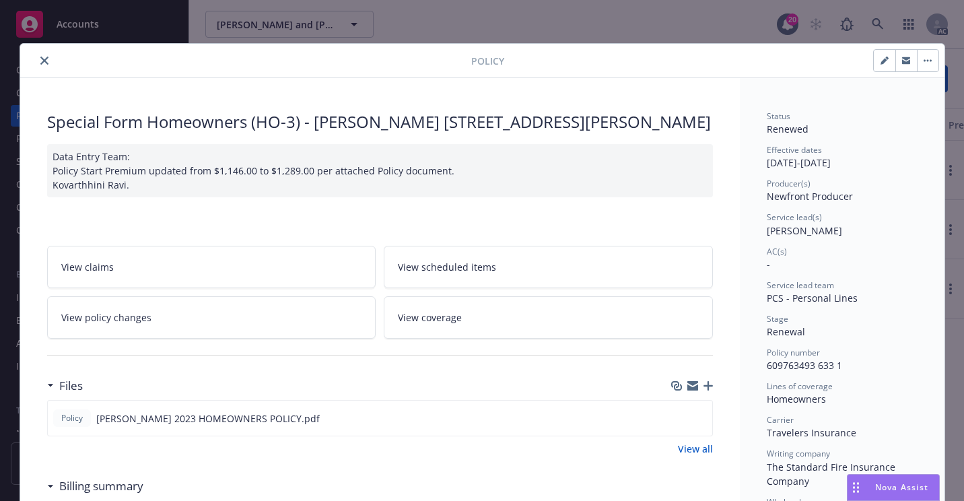
click at [40, 63] on icon "close" at bounding box center [44, 61] width 8 height 8
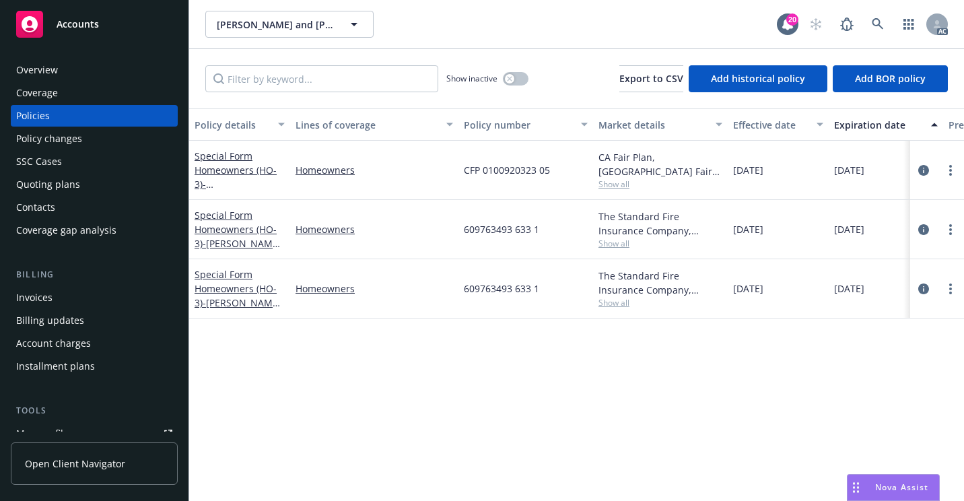
click at [77, 73] on div "Overview" at bounding box center [94, 70] width 156 height 22
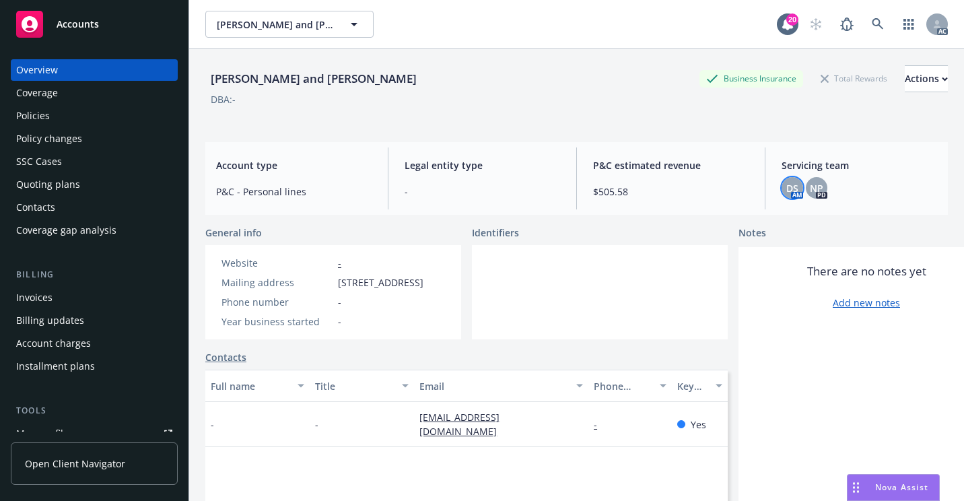
click at [786, 192] on span "DS" at bounding box center [792, 188] width 12 height 14
click at [864, 22] on link at bounding box center [877, 24] width 27 height 27
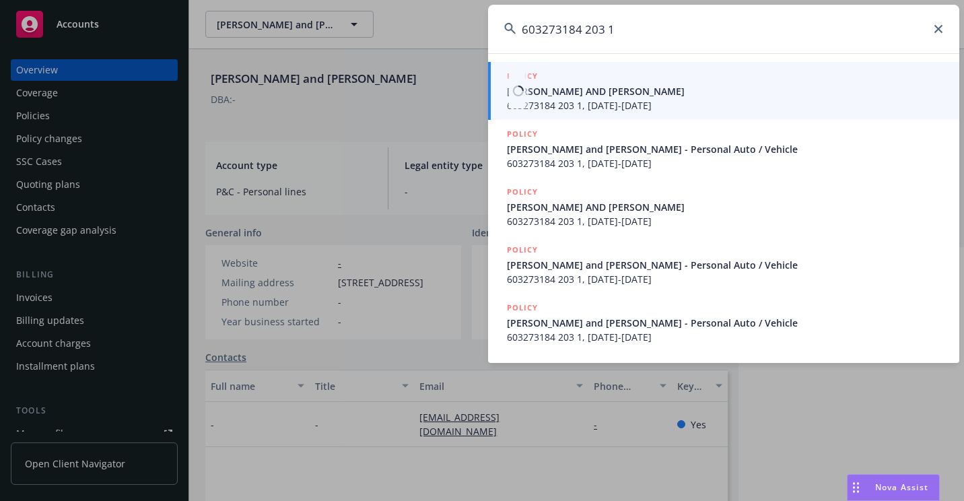
type input "603273184 203 1"
click at [547, 98] on span "[PERSON_NAME] AND [PERSON_NAME]" at bounding box center [725, 91] width 436 height 14
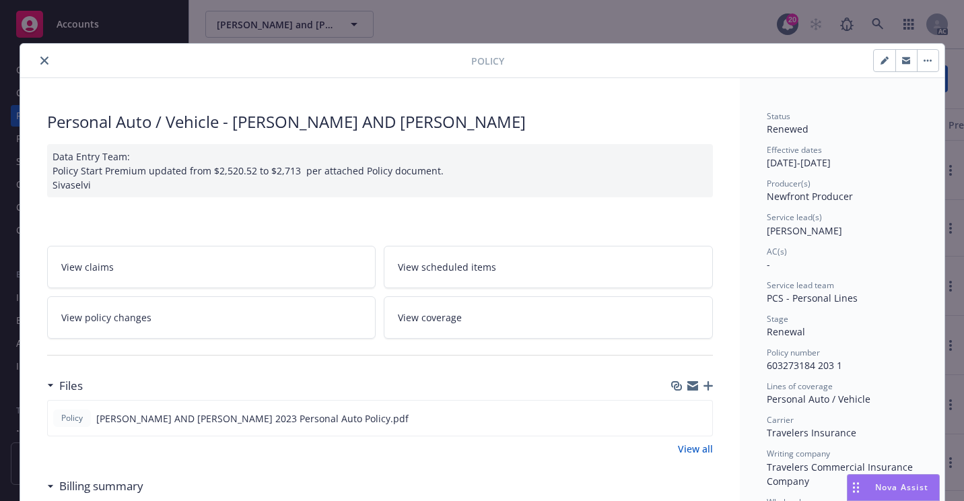
click at [42, 62] on icon "close" at bounding box center [44, 61] width 8 height 8
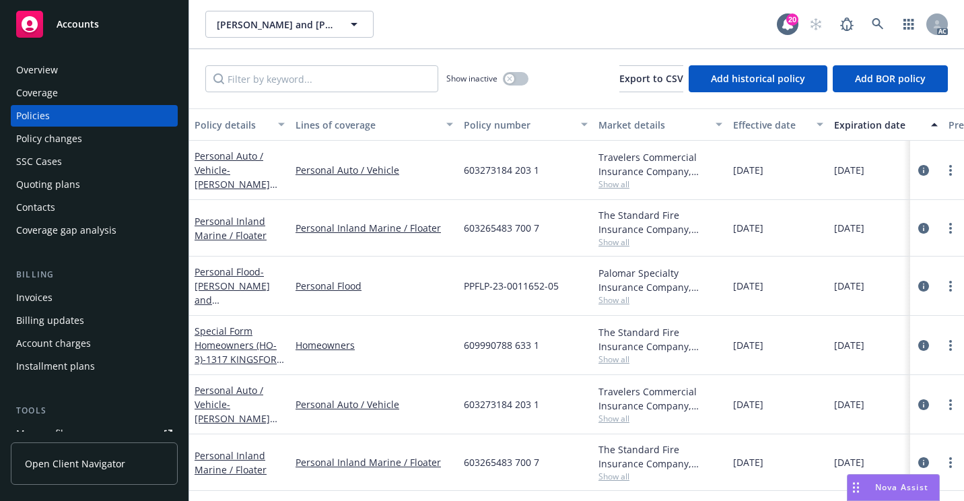
click at [81, 71] on div "Overview" at bounding box center [94, 70] width 156 height 22
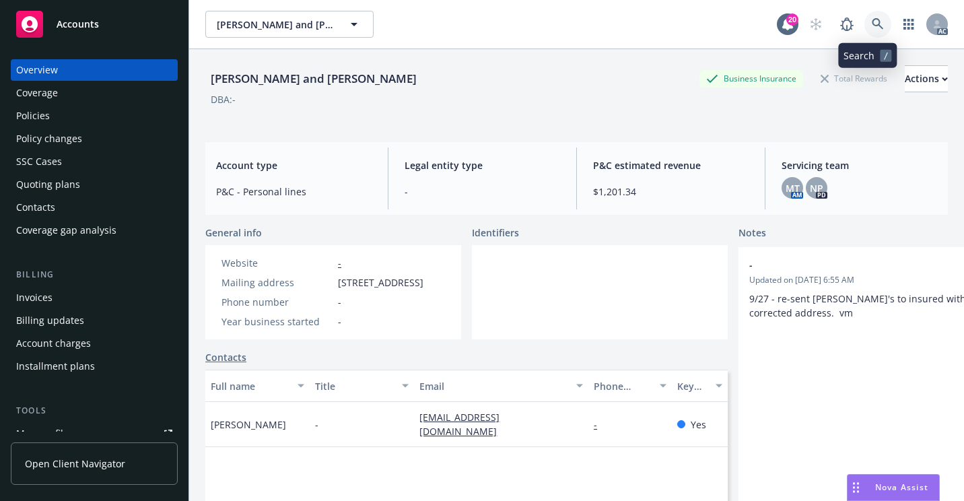
click at [872, 27] on icon at bounding box center [878, 24] width 12 height 12
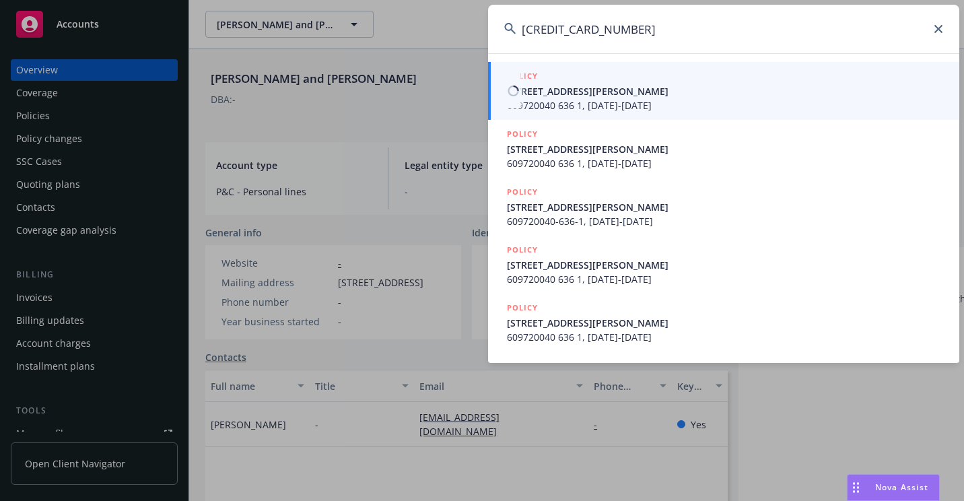
type input "[CREDIT_CARD_NUMBER]"
click at [528, 102] on span "609720040 636 1, [DATE]-[DATE]" at bounding box center [725, 105] width 436 height 14
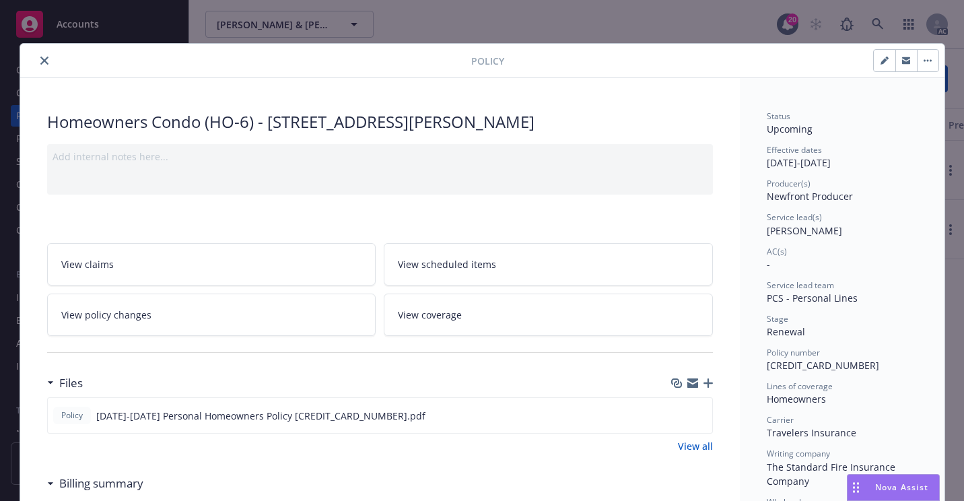
click at [40, 63] on icon "close" at bounding box center [44, 61] width 8 height 8
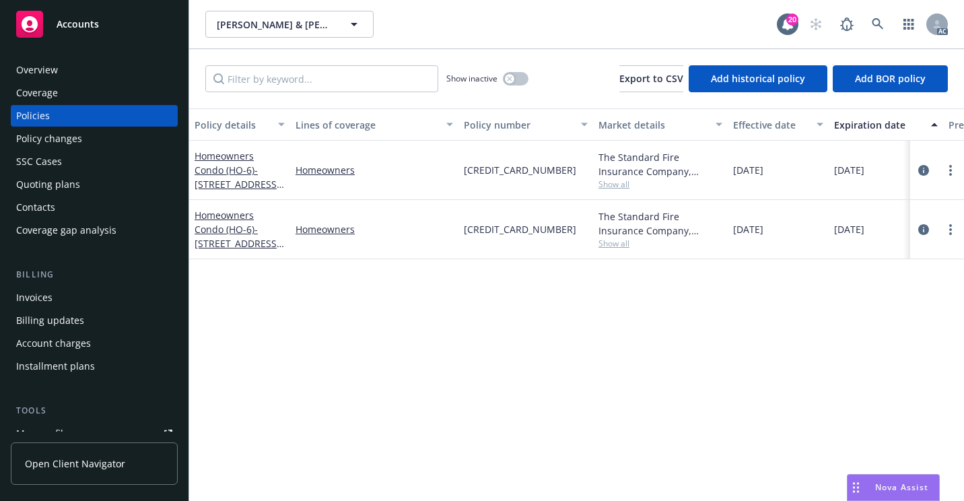
click at [86, 70] on div "Overview" at bounding box center [94, 70] width 156 height 22
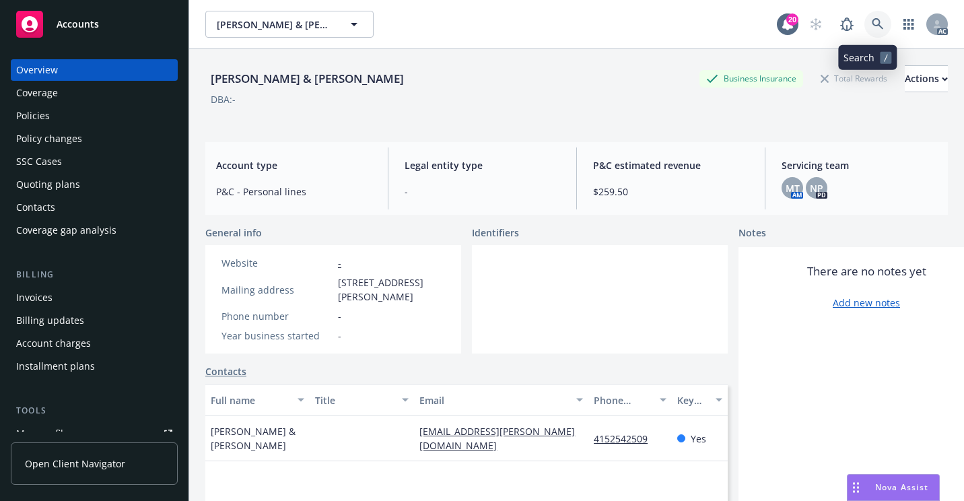
click at [872, 23] on icon at bounding box center [877, 23] width 11 height 11
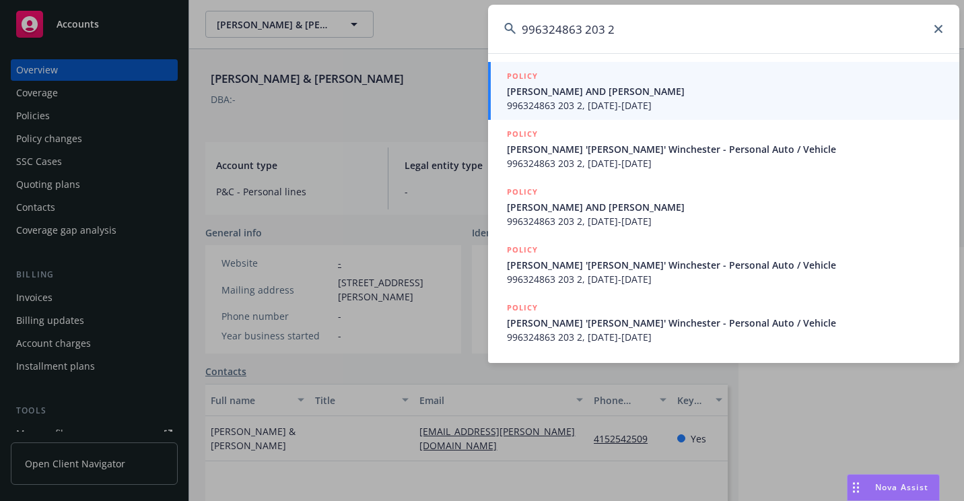
type input "996324863 203 2"
drag, startPoint x: 547, startPoint y: 96, endPoint x: 353, endPoint y: 183, distance: 212.4
click at [547, 98] on span "[PERSON_NAME] AND [PERSON_NAME]" at bounding box center [725, 91] width 436 height 14
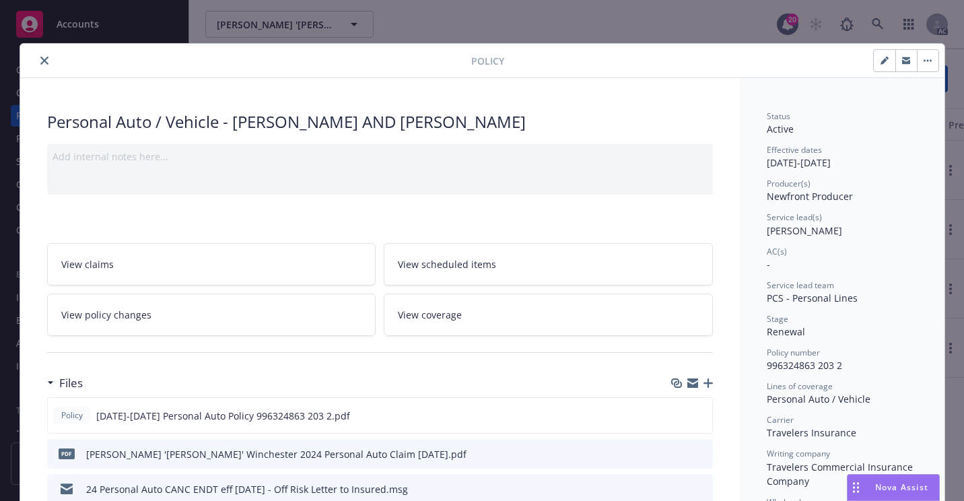
click at [40, 63] on icon "close" at bounding box center [44, 61] width 8 height 8
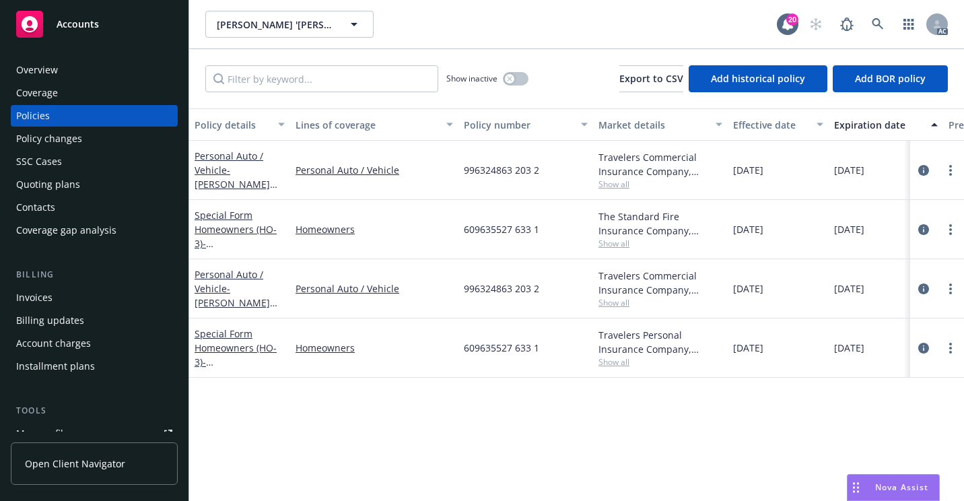
click at [118, 74] on div "Overview" at bounding box center [94, 70] width 156 height 22
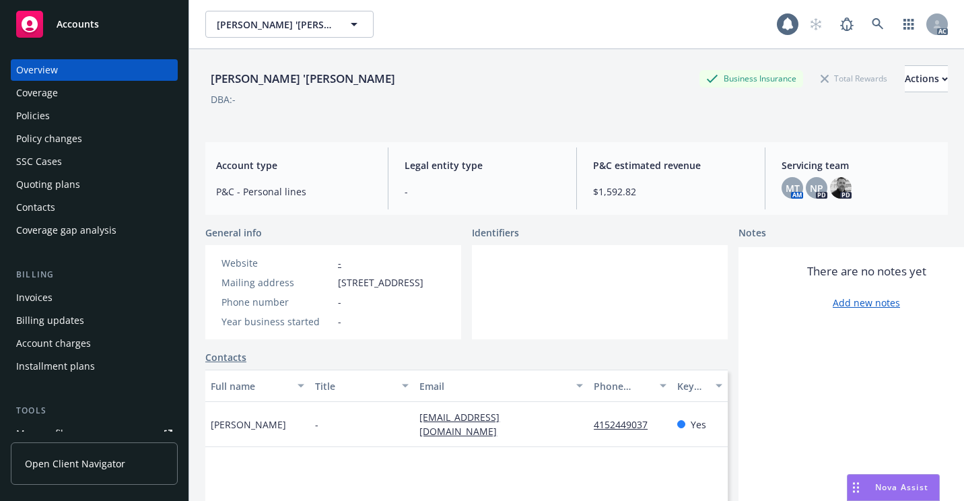
drag, startPoint x: 797, startPoint y: 185, endPoint x: 762, endPoint y: 202, distance: 38.8
click at [798, 185] on div "MT AM NP PD PD" at bounding box center [858, 188] width 155 height 22
click at [785, 190] on span "MT" at bounding box center [792, 188] width 14 height 14
